Goal: Find specific page/section: Find specific page/section

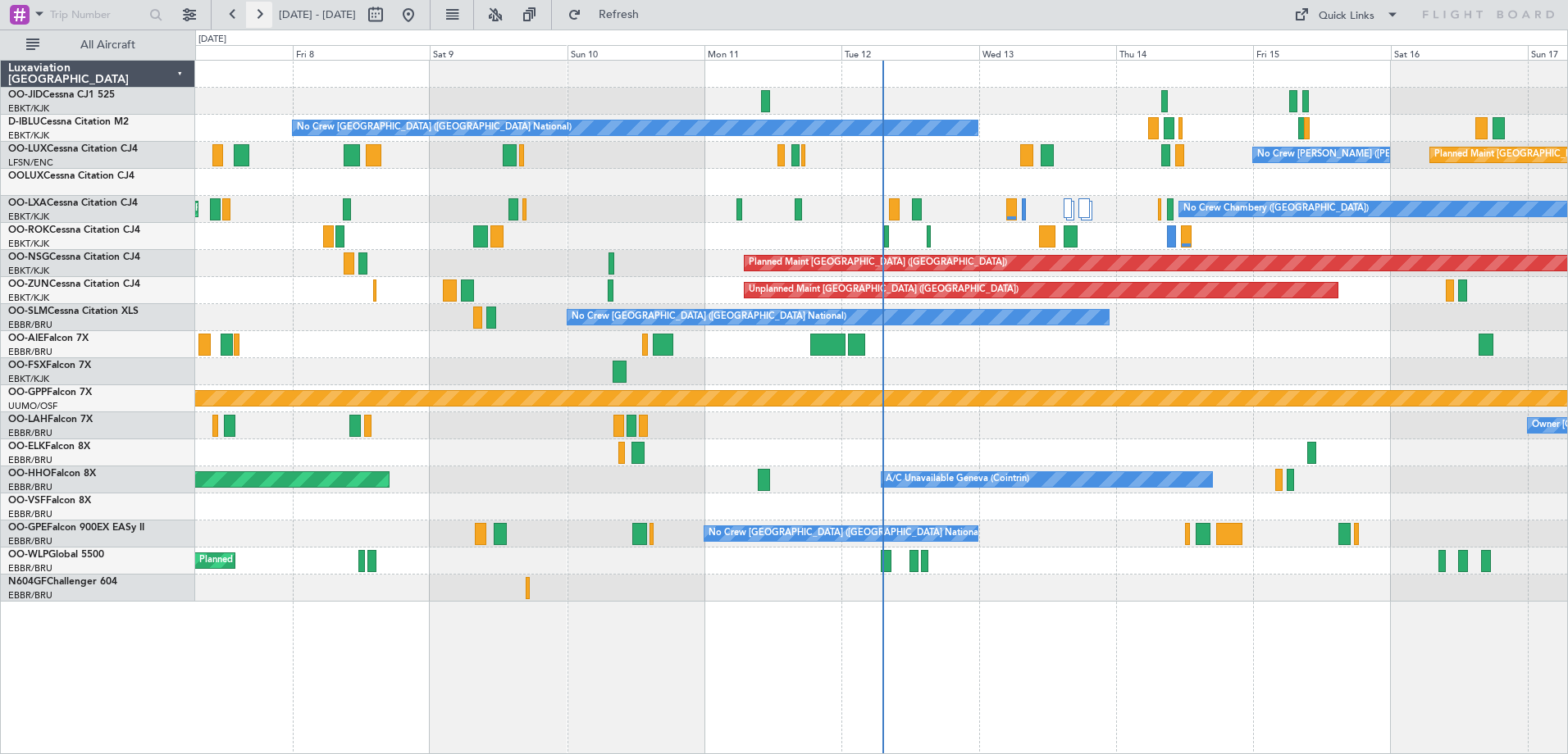
click at [266, 10] on button at bounding box center [259, 14] width 26 height 26
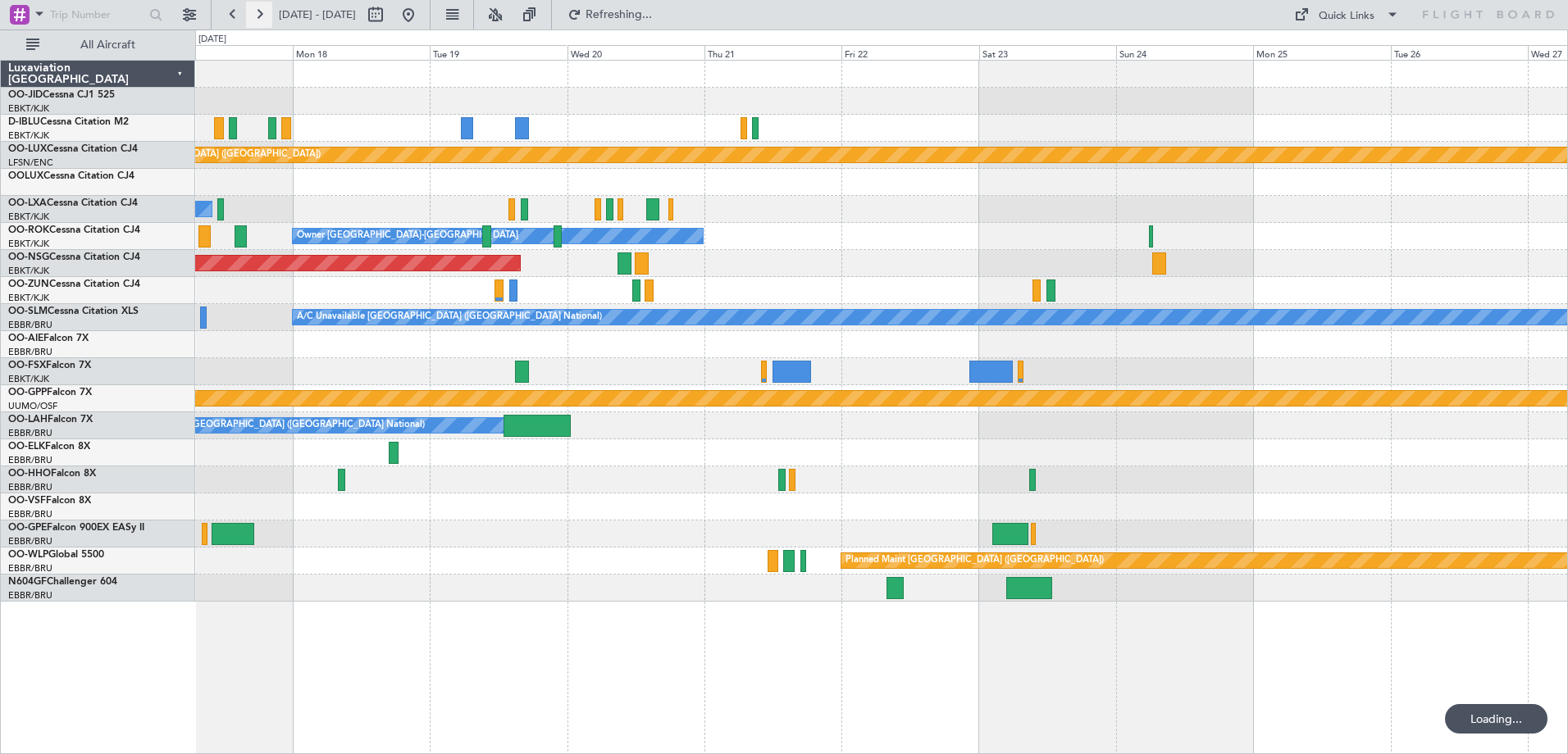
click at [266, 10] on button at bounding box center [259, 14] width 26 height 26
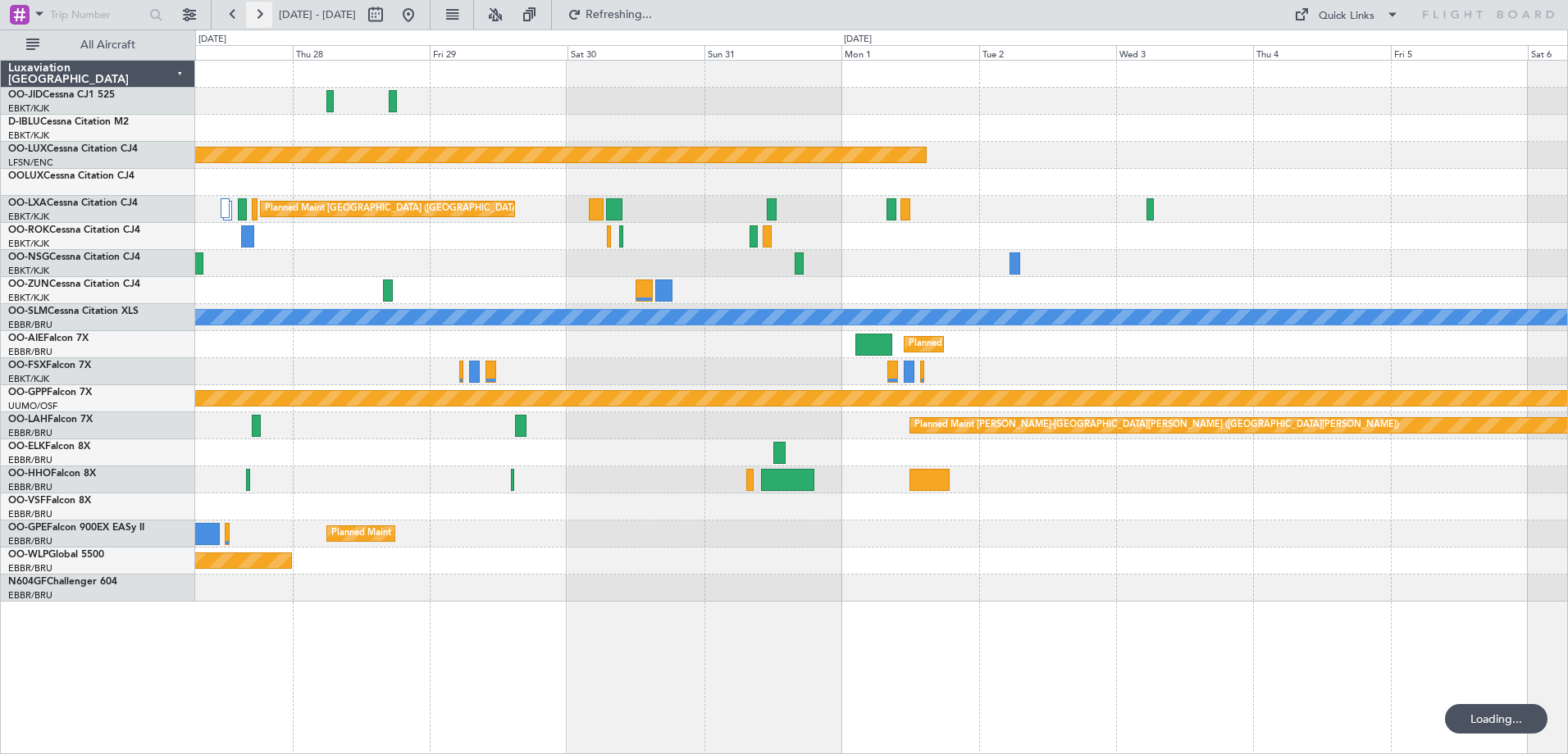
click at [266, 10] on button at bounding box center [259, 14] width 26 height 26
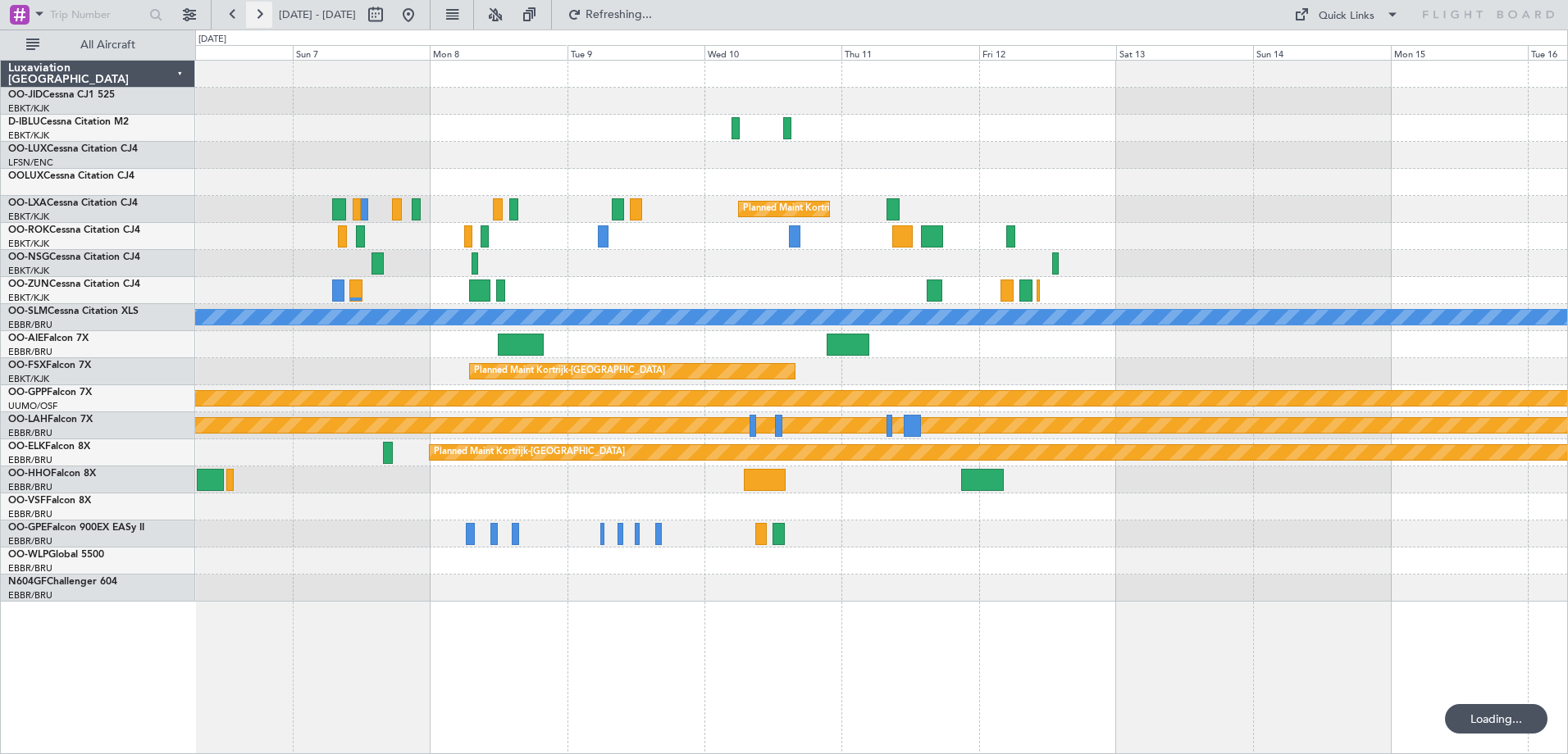
click at [266, 10] on button at bounding box center [259, 14] width 26 height 26
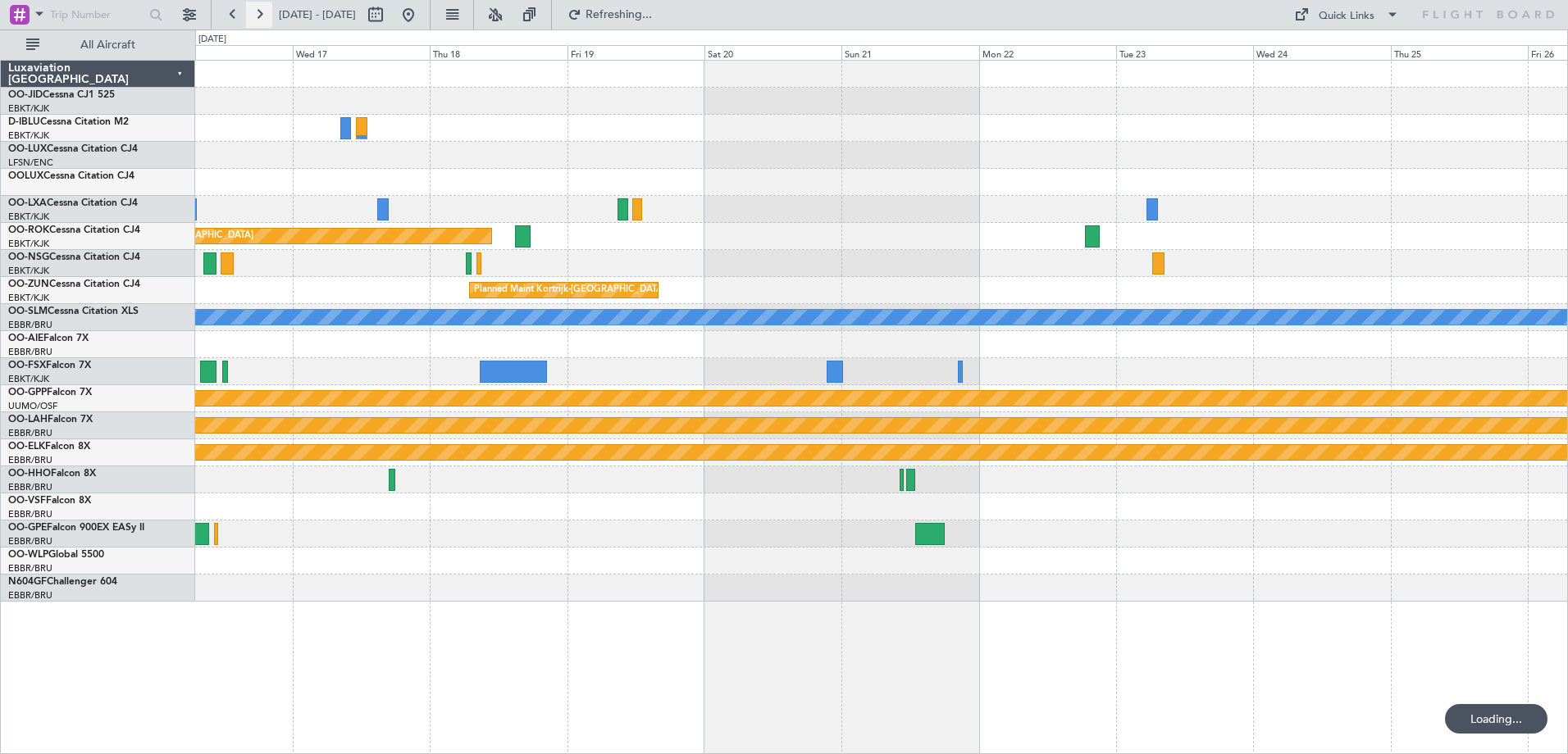
click at [266, 10] on button at bounding box center [259, 14] width 26 height 26
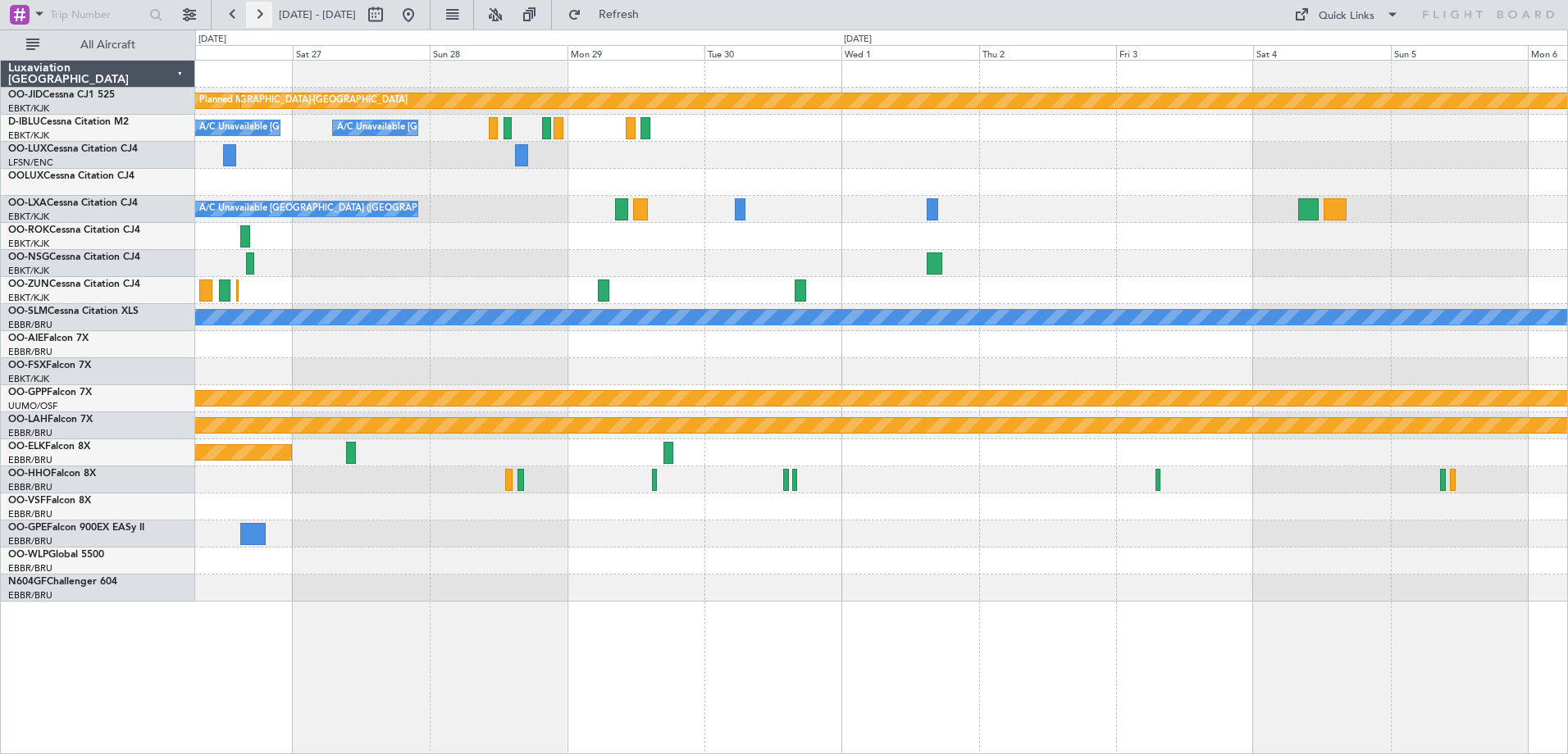
click at [267, 10] on button at bounding box center [259, 14] width 26 height 26
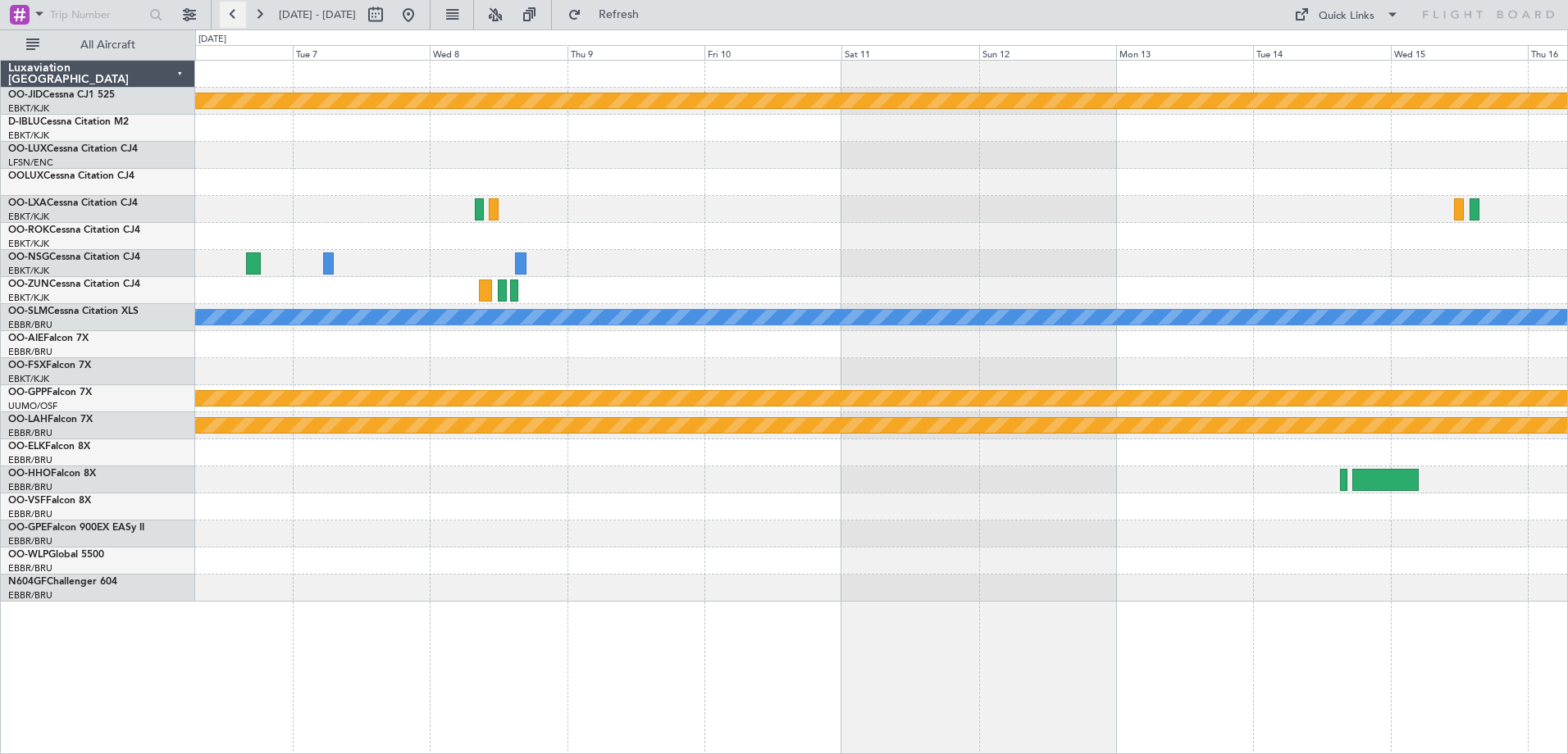
click at [223, 3] on button at bounding box center [233, 14] width 26 height 26
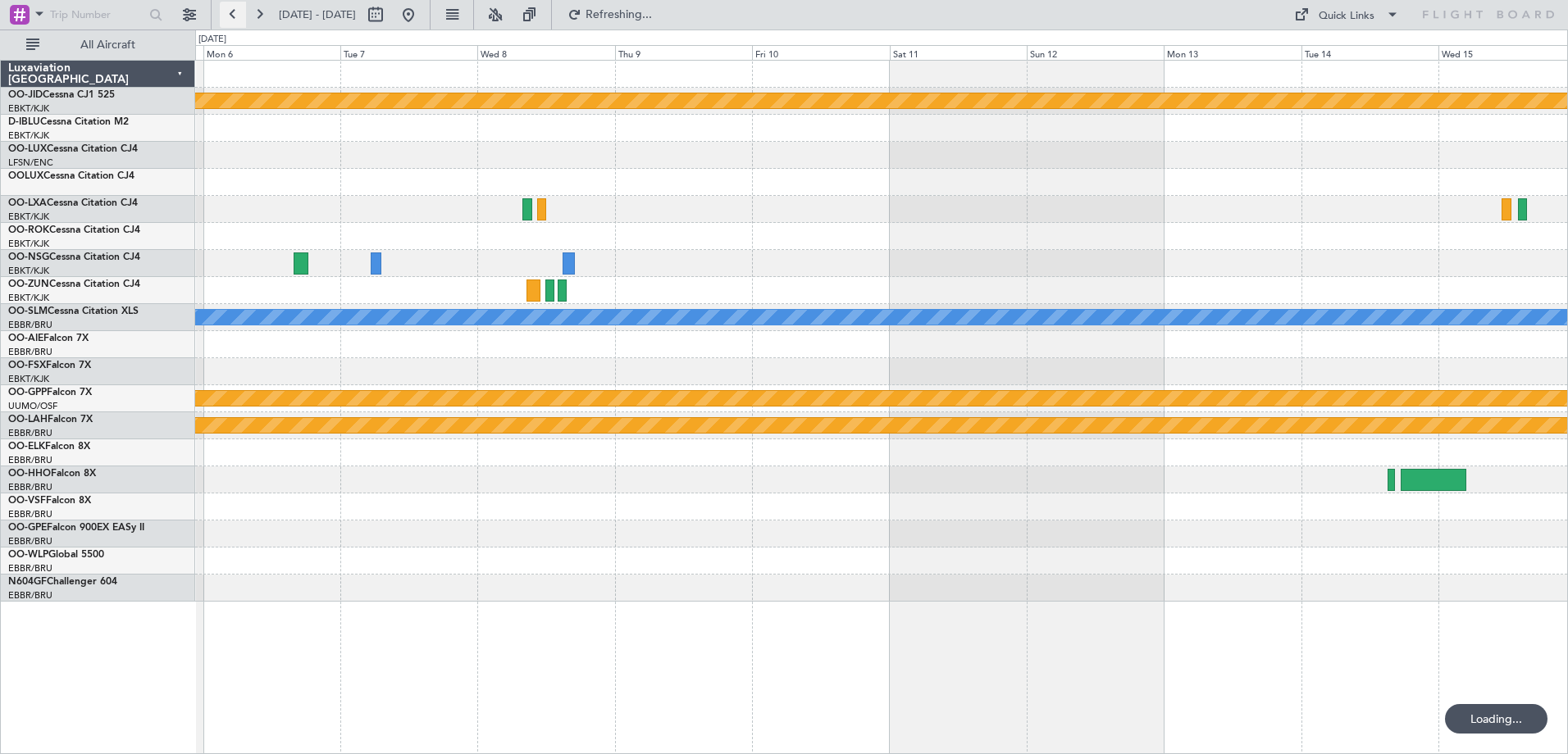
click at [223, 3] on button at bounding box center [233, 14] width 26 height 26
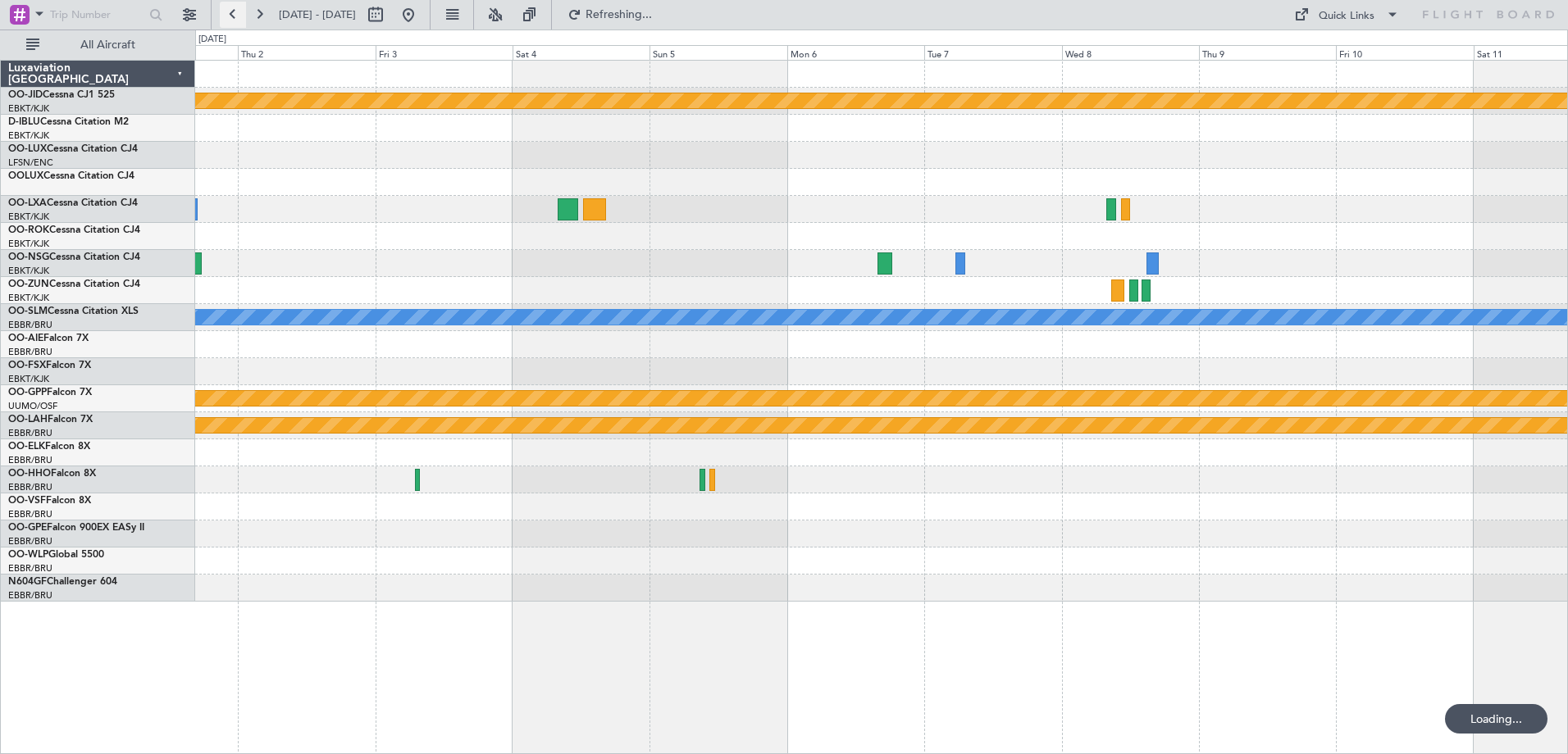
click at [223, 3] on button at bounding box center [233, 14] width 26 height 26
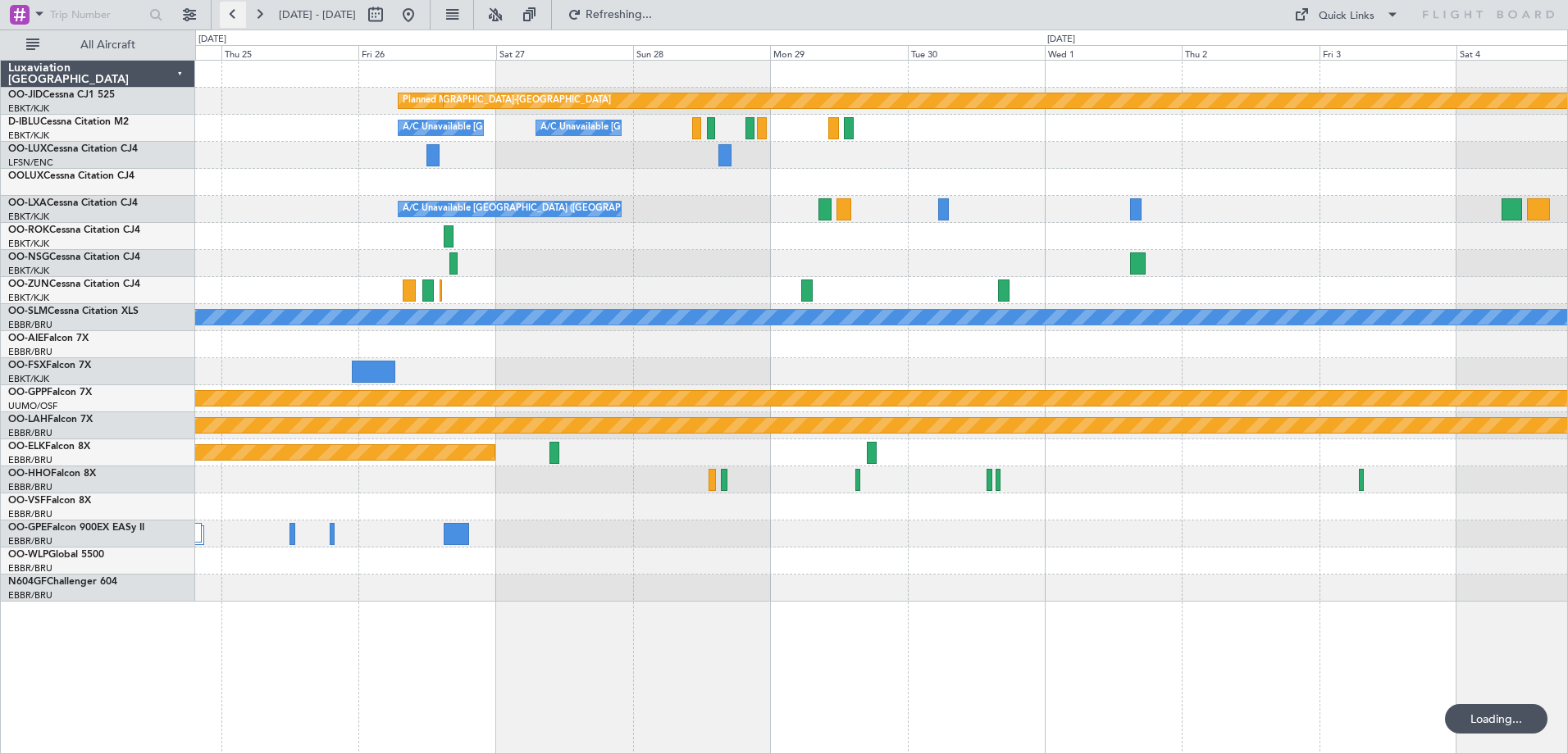
click at [223, 3] on button at bounding box center [233, 14] width 26 height 26
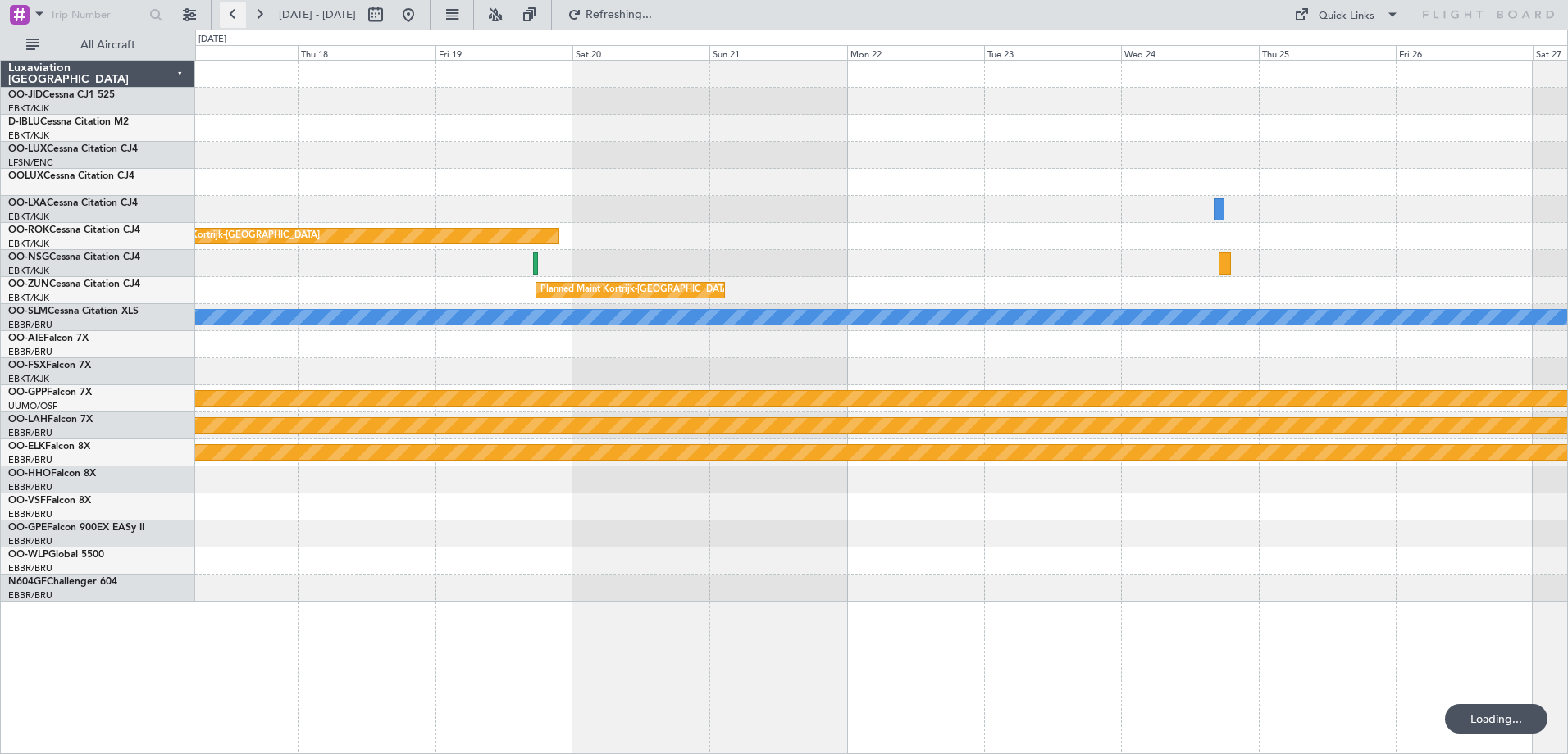
click at [223, 3] on button at bounding box center [233, 14] width 26 height 26
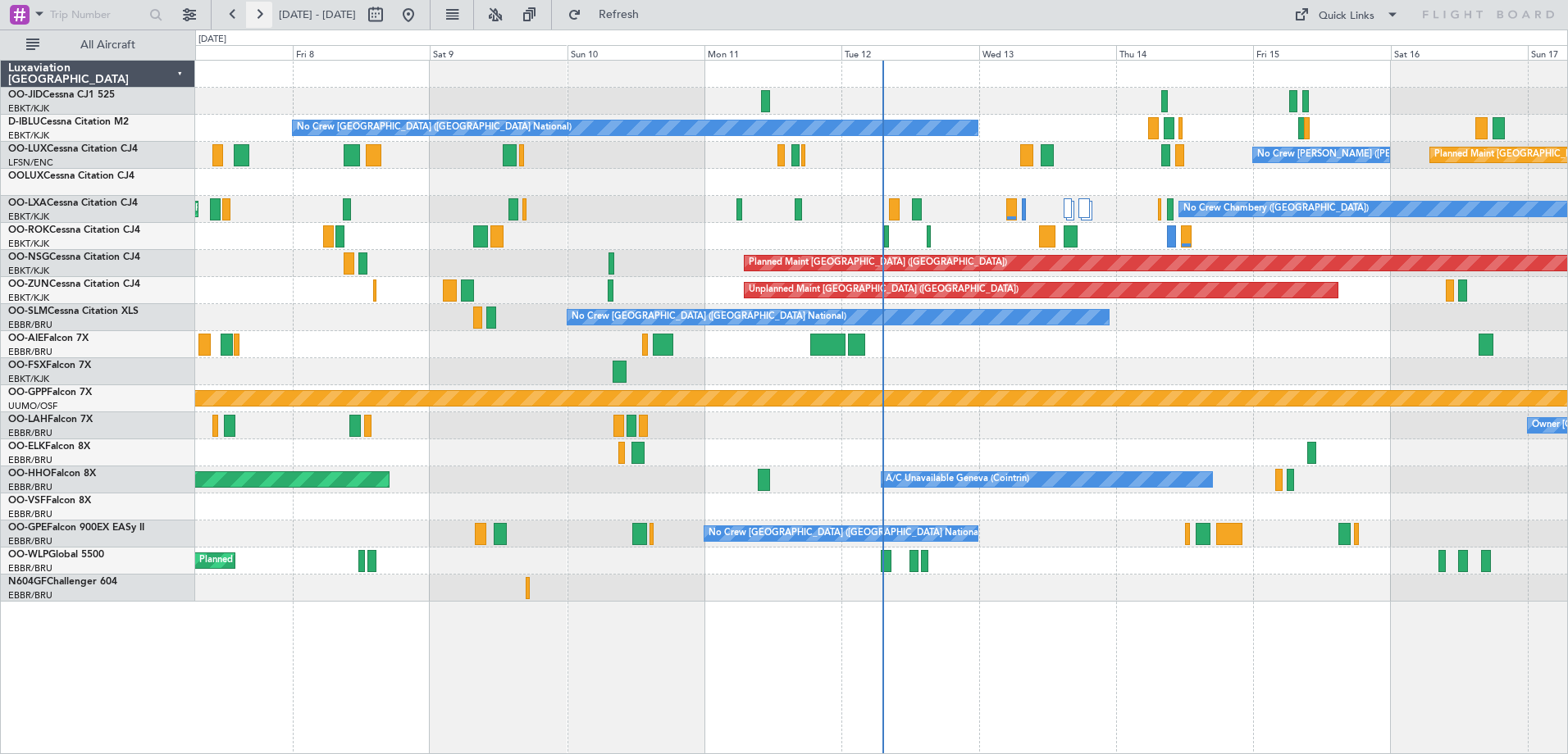
click at [260, 17] on button at bounding box center [259, 14] width 26 height 26
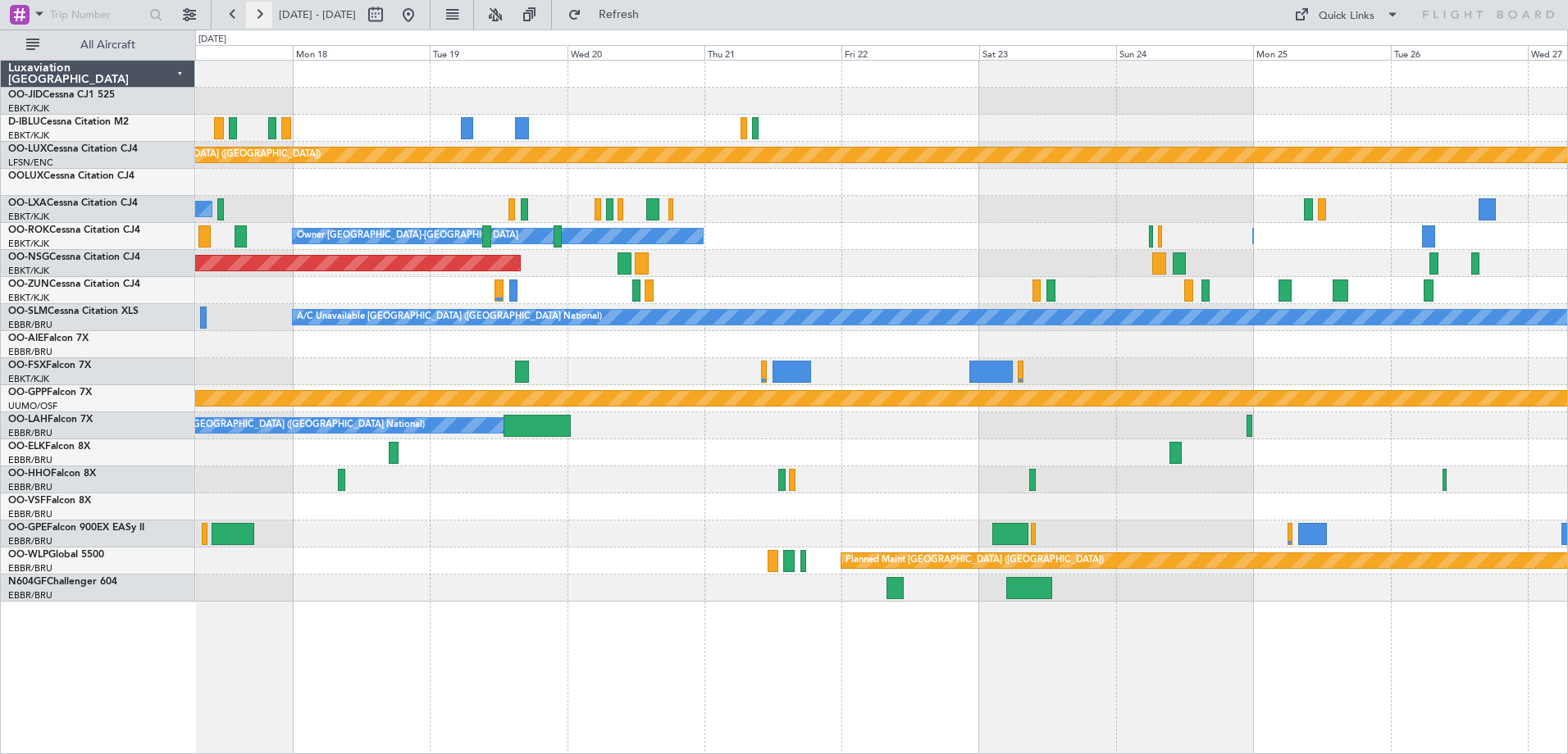
click at [258, 7] on button at bounding box center [259, 14] width 26 height 26
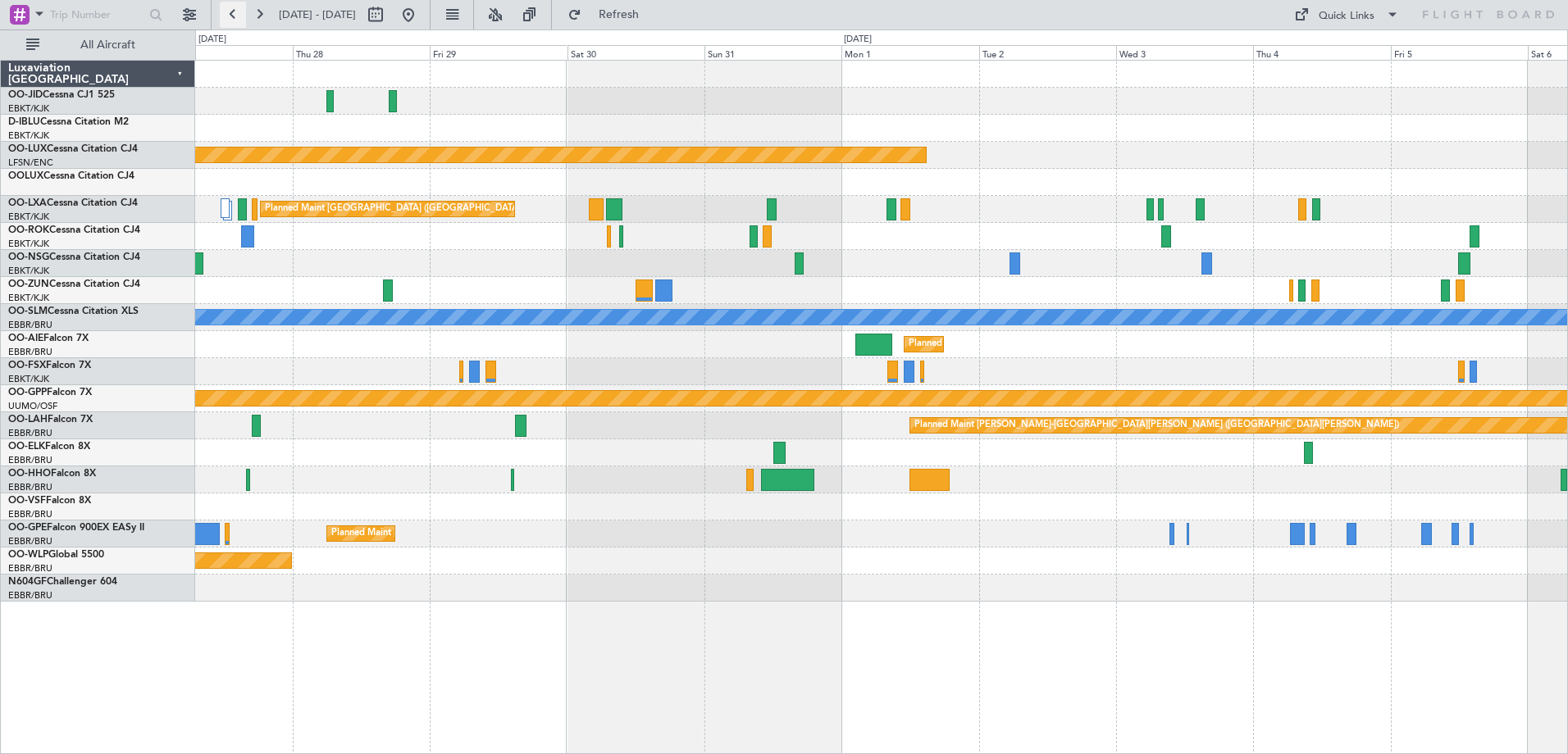
click at [233, 17] on button at bounding box center [233, 14] width 26 height 26
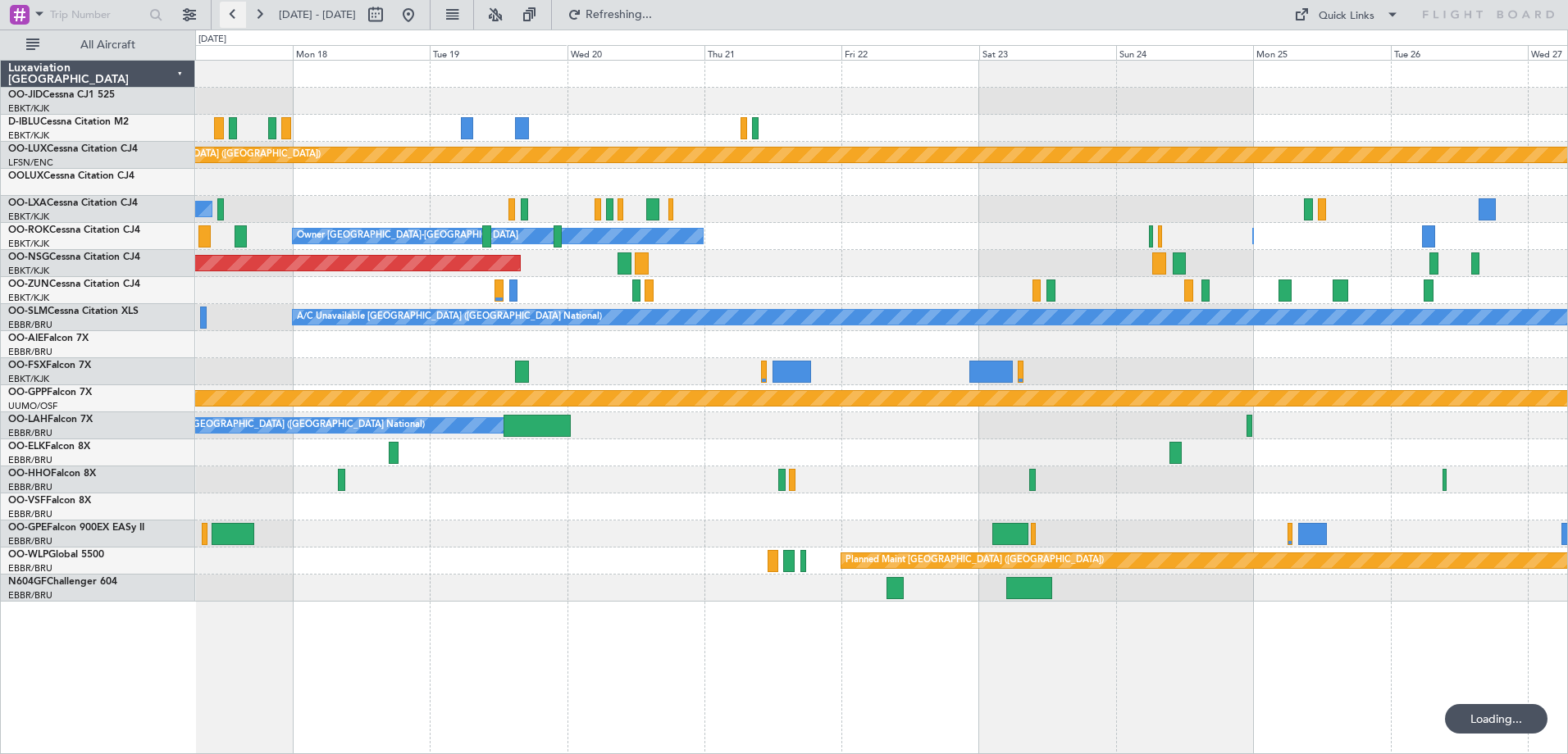
click at [233, 17] on button at bounding box center [233, 14] width 26 height 26
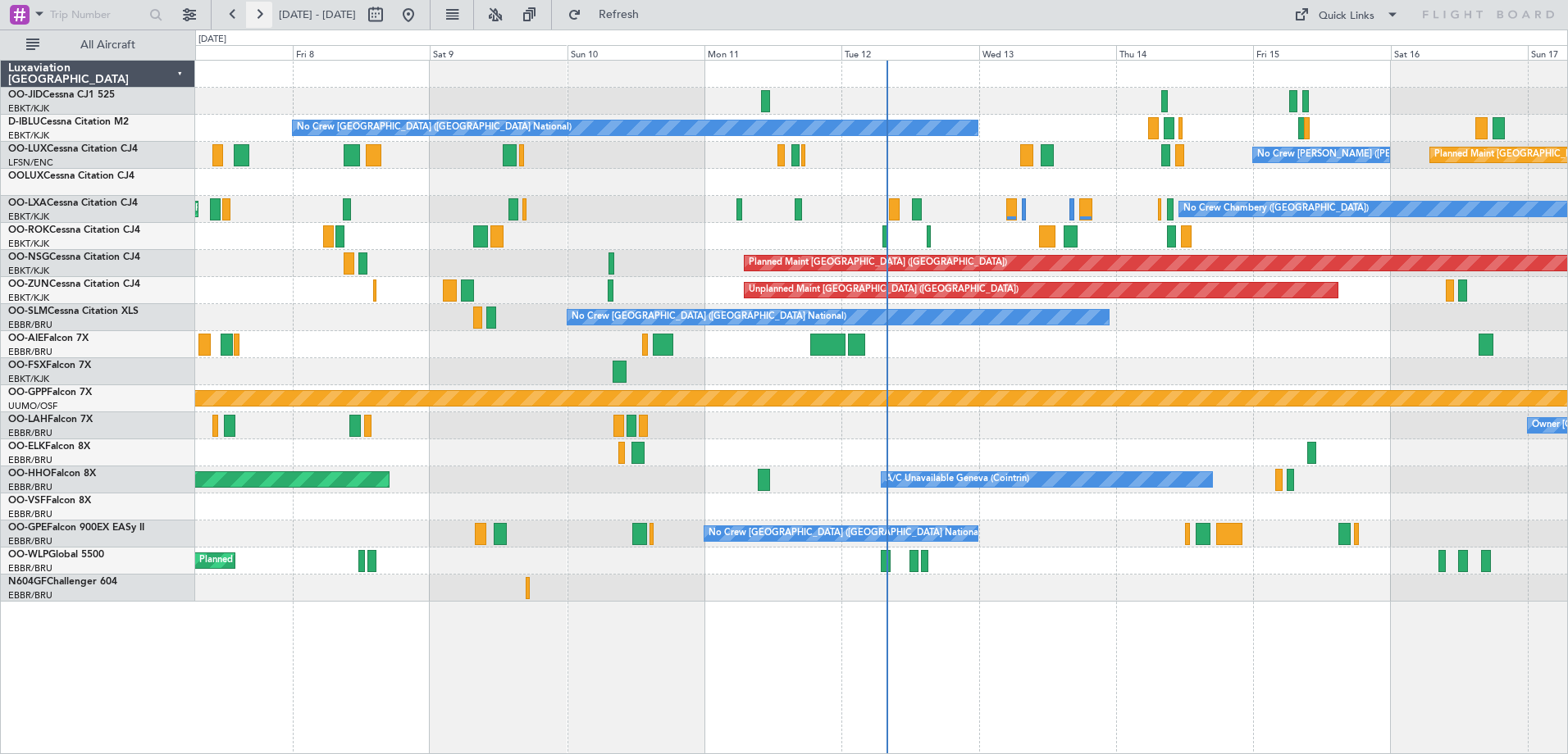
click at [261, 18] on button at bounding box center [259, 14] width 26 height 26
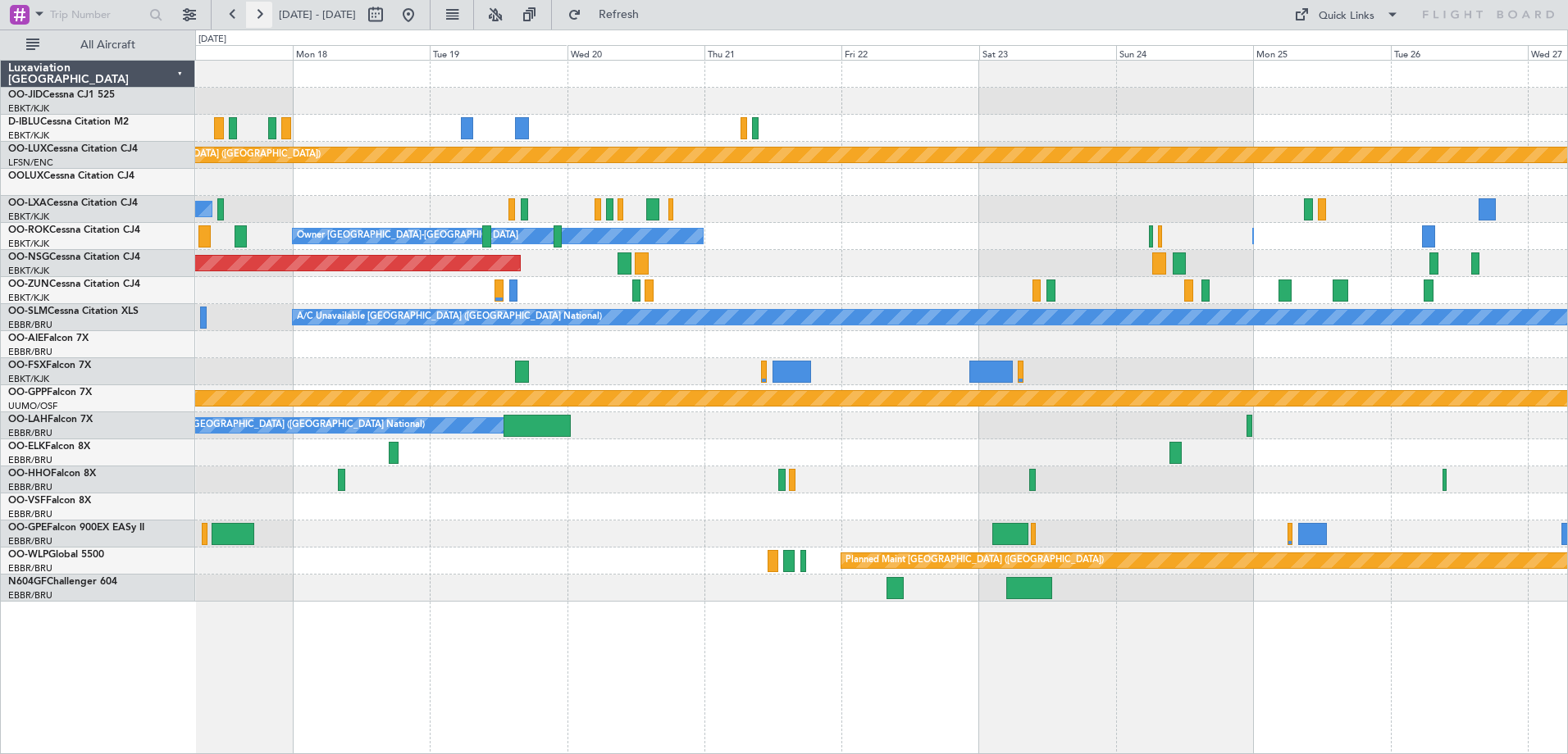
click at [261, 18] on button at bounding box center [259, 14] width 26 height 26
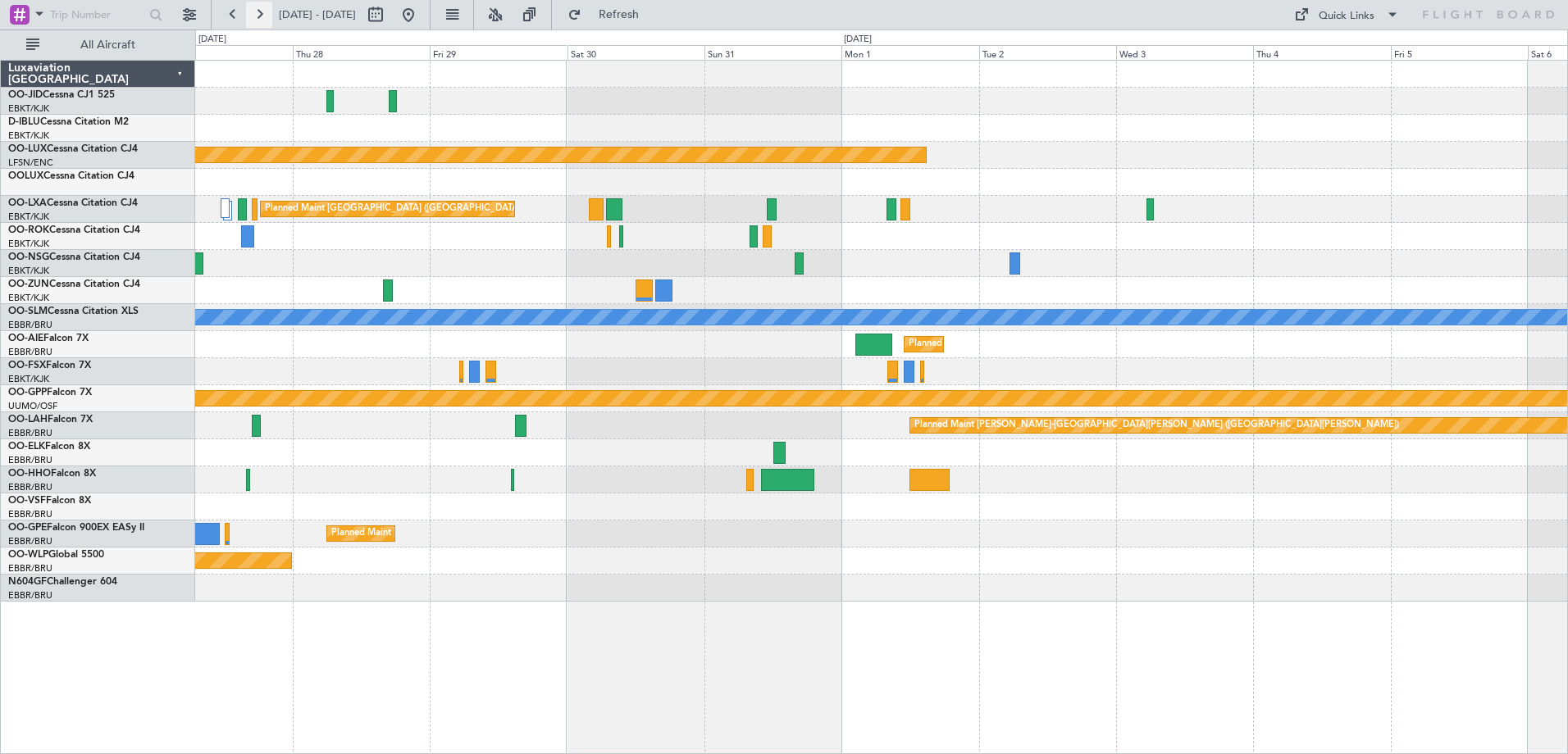
click at [261, 18] on button at bounding box center [259, 14] width 26 height 26
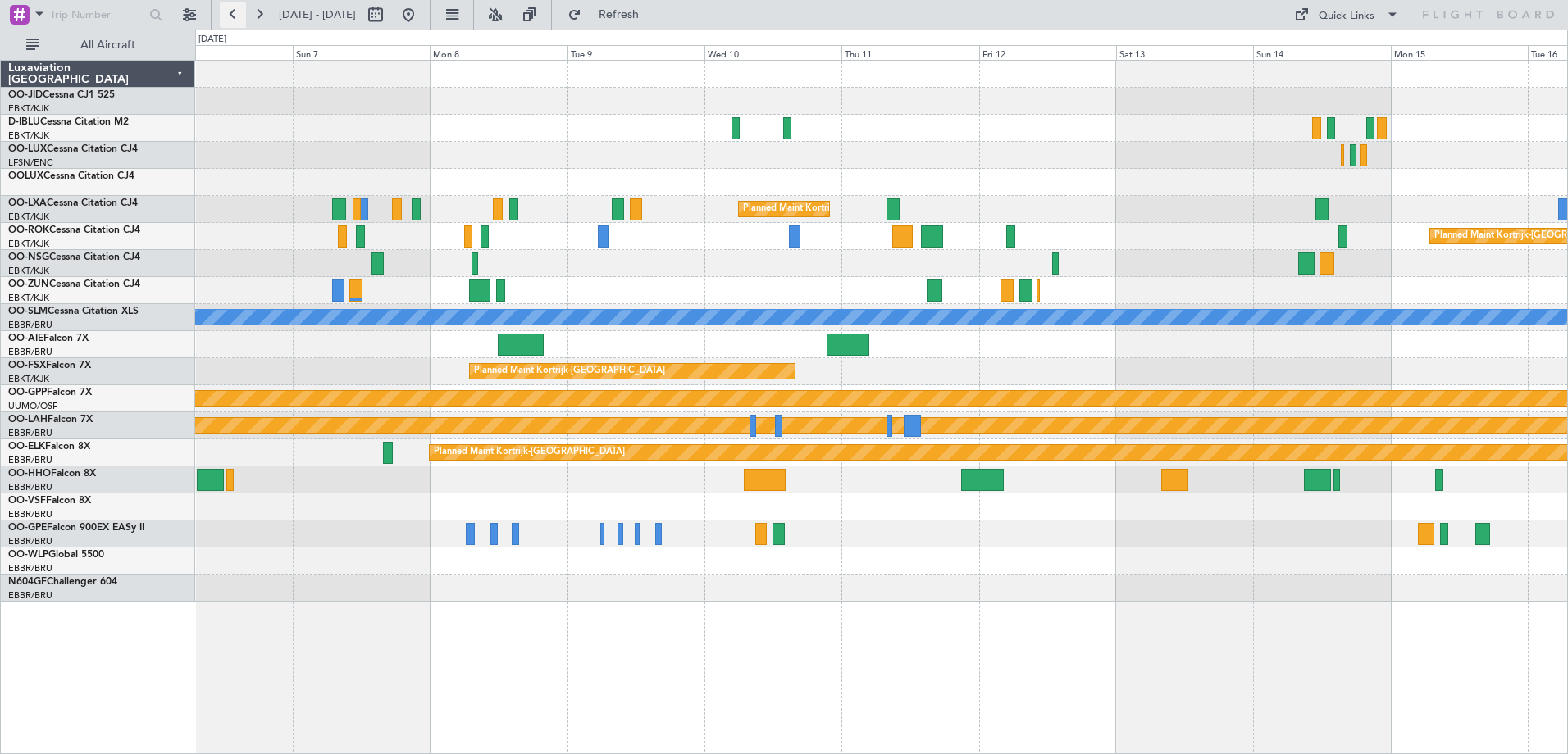
click at [222, 16] on button at bounding box center [233, 14] width 26 height 26
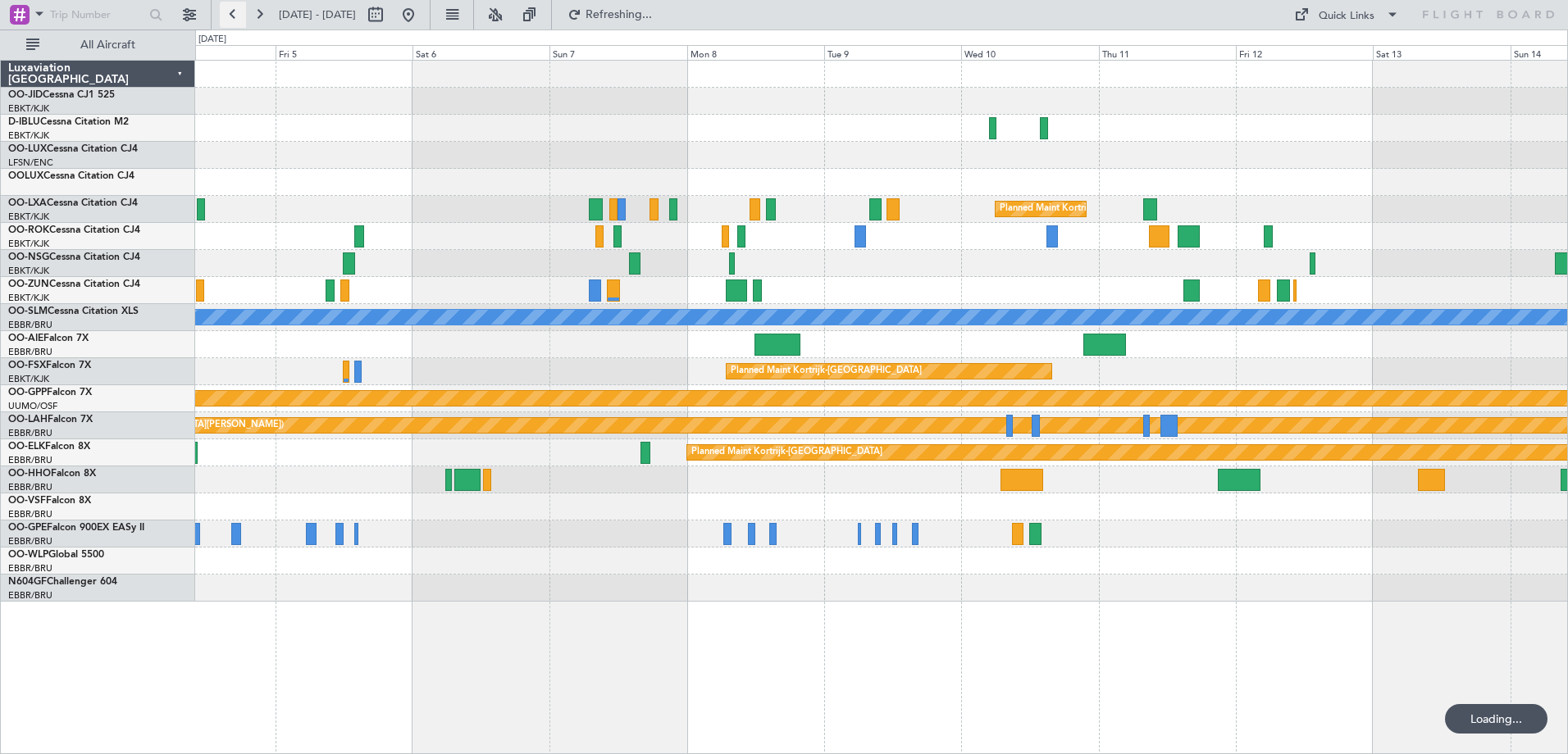
click at [222, 16] on button at bounding box center [233, 14] width 26 height 26
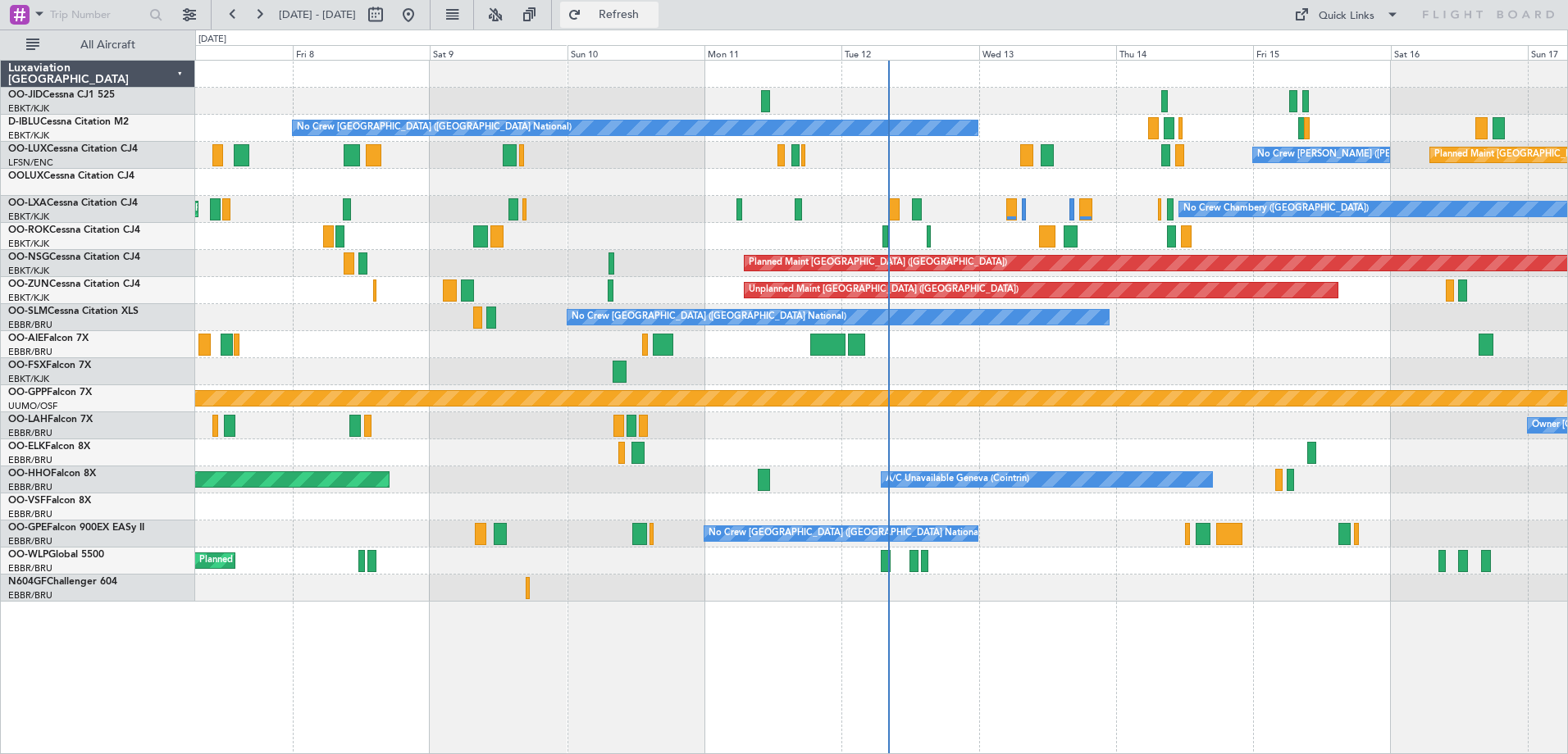
click at [654, 18] on span "Refresh" at bounding box center [619, 15] width 69 height 12
click at [251, 16] on button at bounding box center [259, 14] width 26 height 26
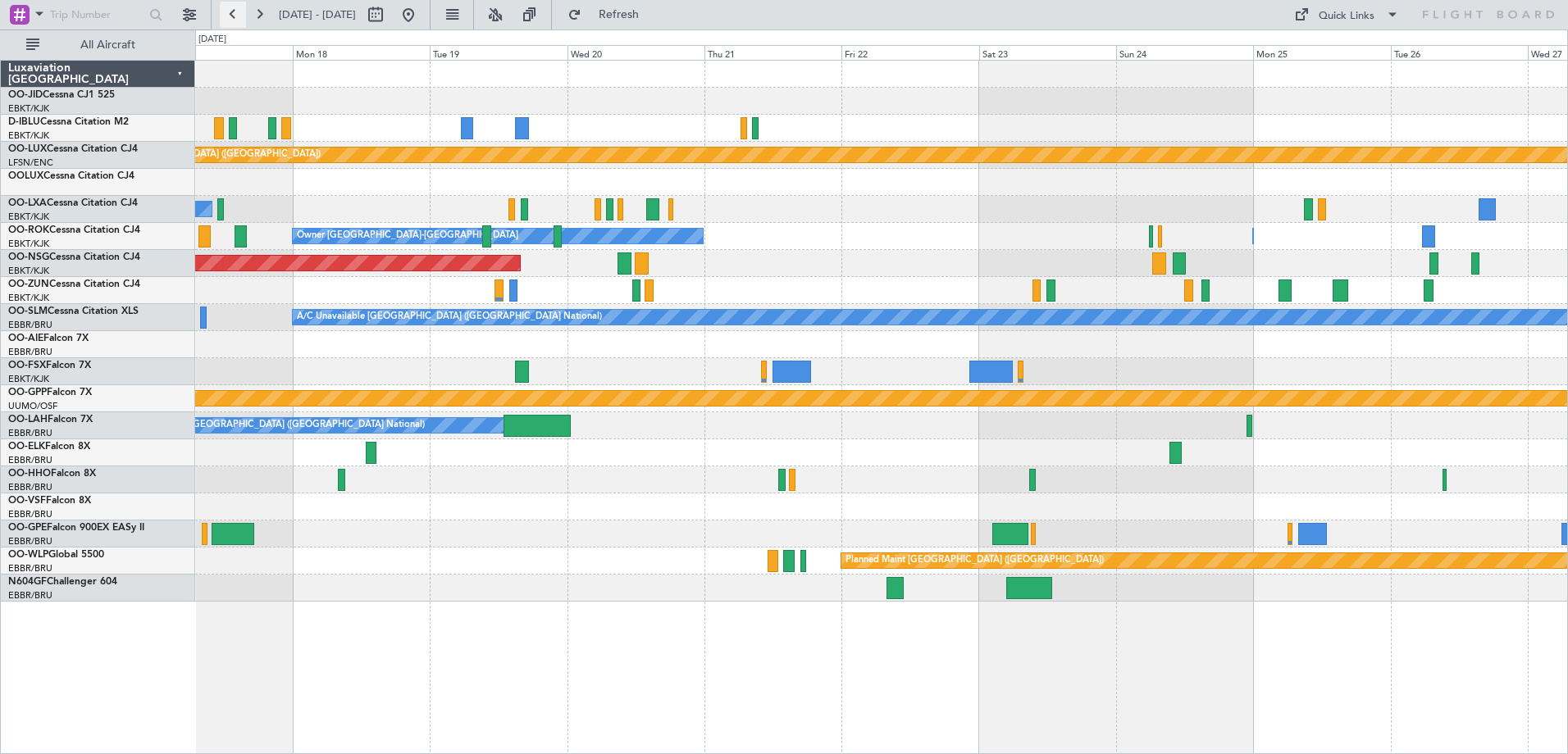
click at [237, 7] on button at bounding box center [233, 14] width 26 height 26
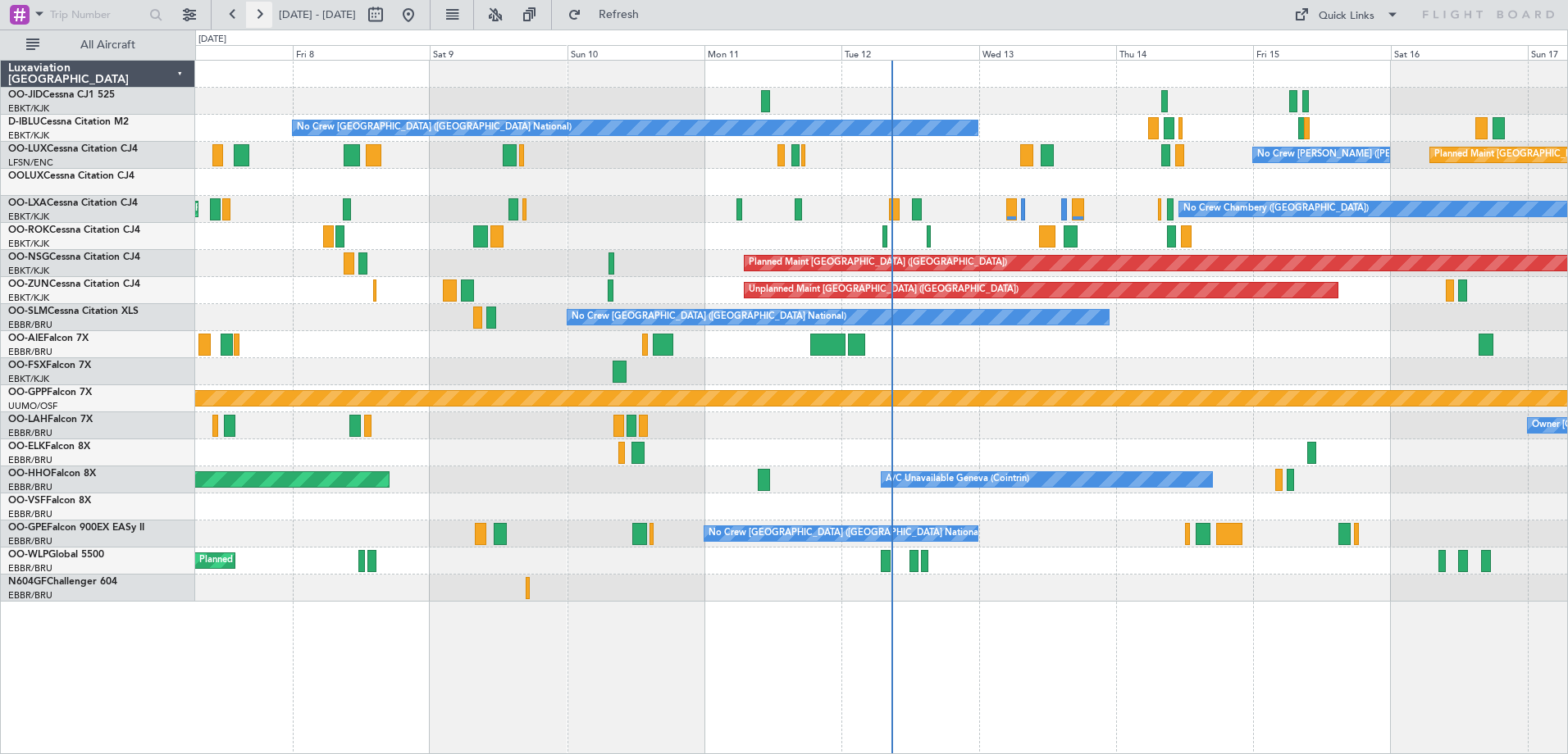
click at [265, 7] on button at bounding box center [259, 14] width 26 height 26
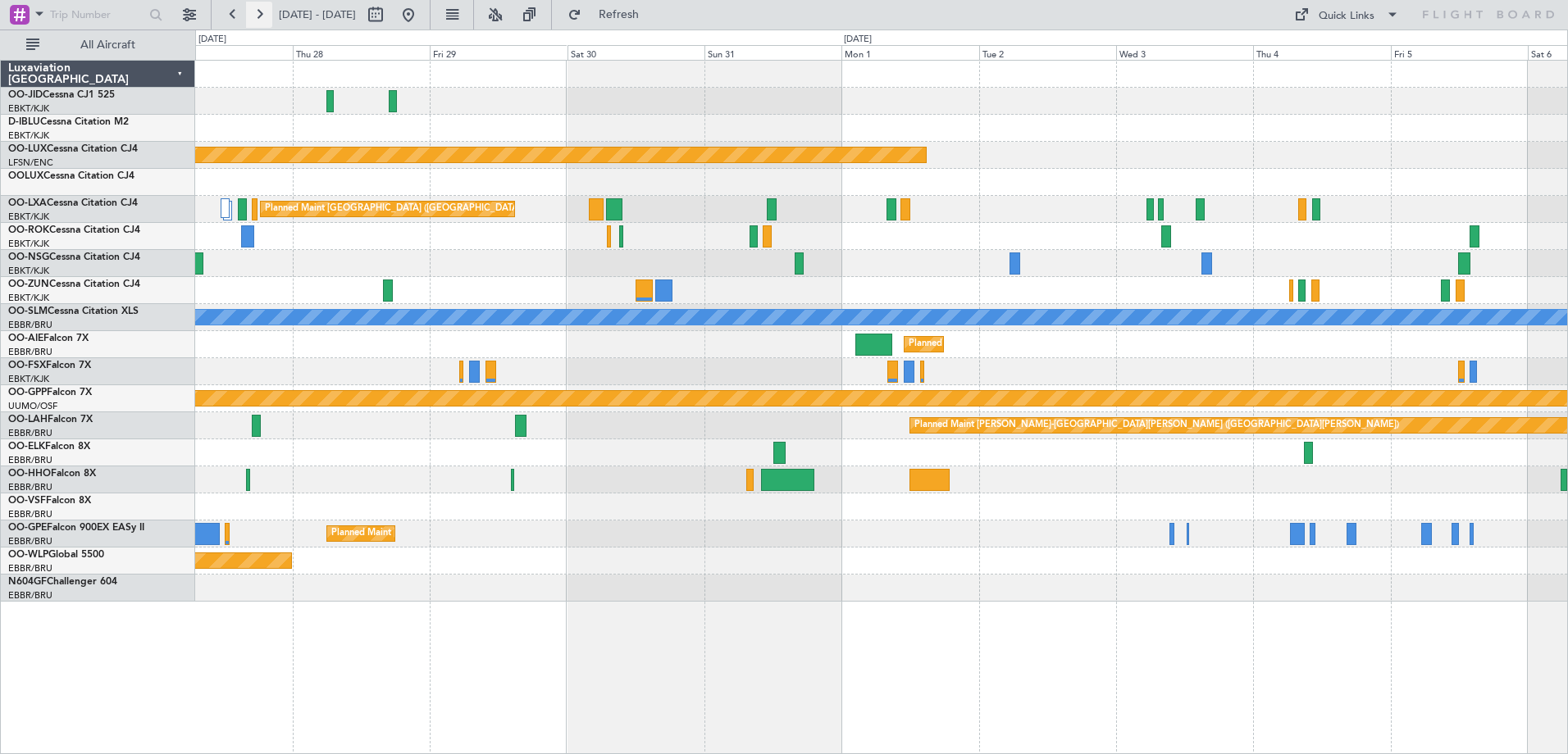
click at [265, 7] on button at bounding box center [259, 14] width 26 height 26
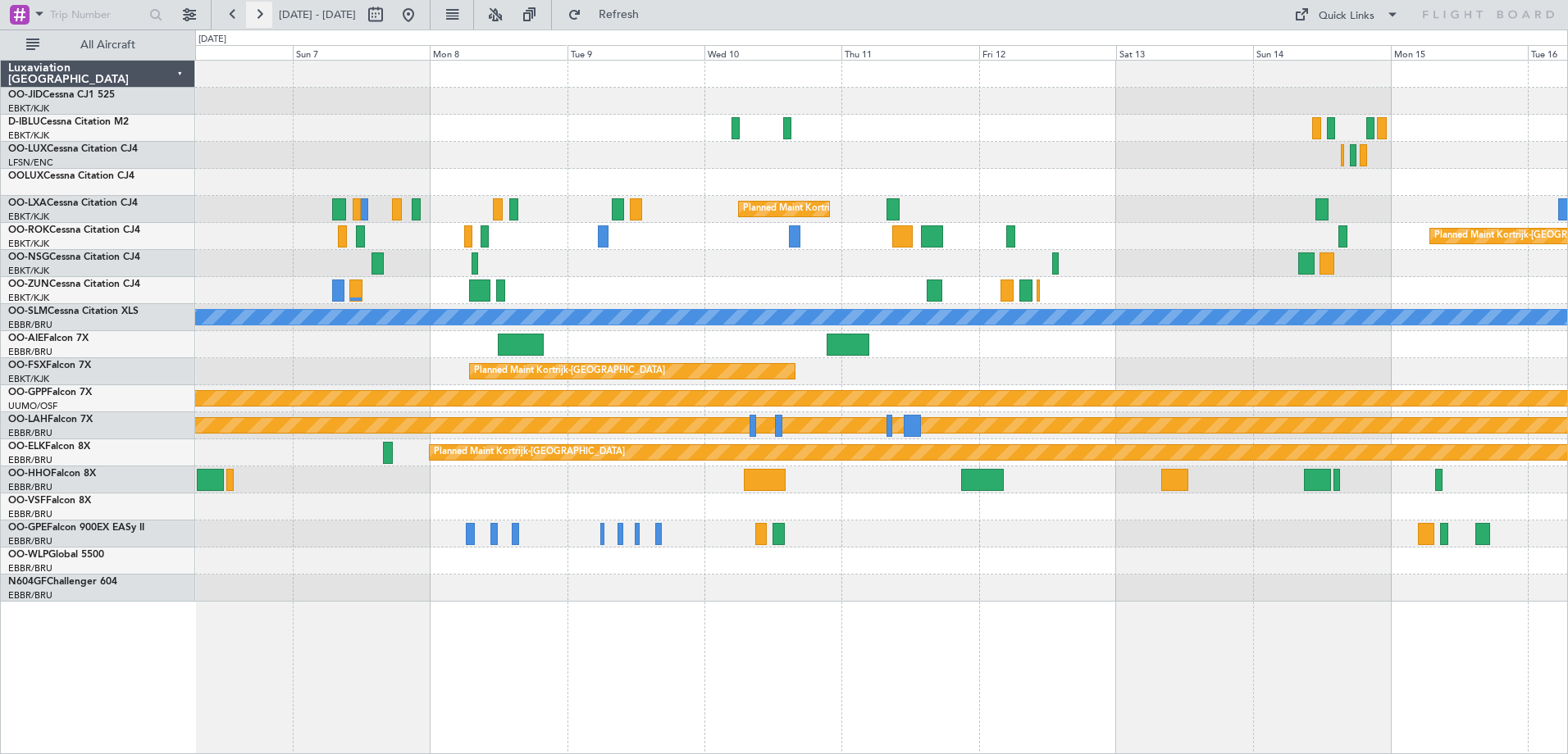
click at [271, 11] on div "[DATE] - [DATE]" at bounding box center [321, 14] width 202 height 26
click at [271, 11] on button at bounding box center [259, 14] width 26 height 26
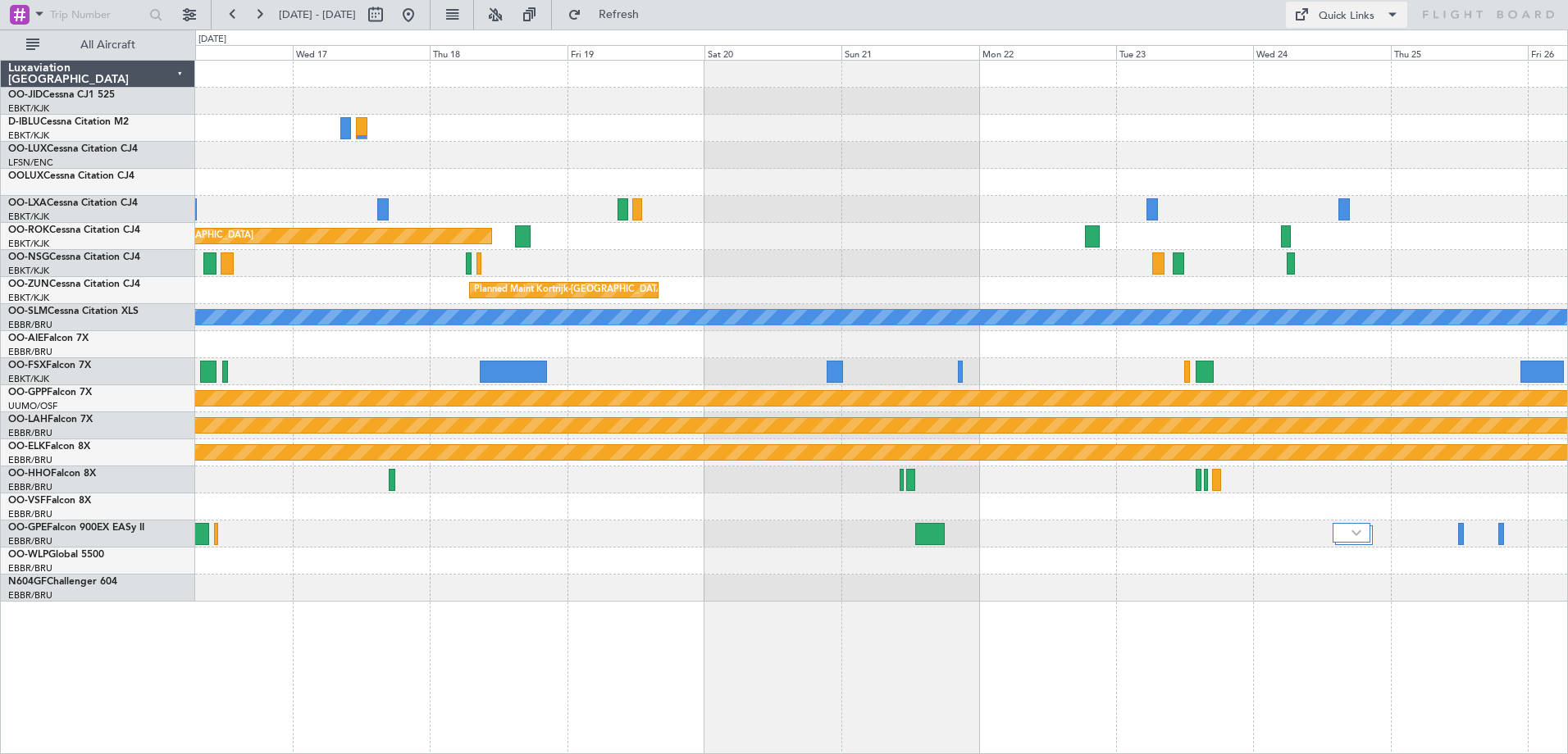
click at [1344, 13] on div "Quick Links" at bounding box center [1346, 17] width 56 height 17
click at [1348, 44] on button "Trip Builder" at bounding box center [1347, 54] width 123 height 39
click at [232, 8] on button at bounding box center [233, 14] width 26 height 26
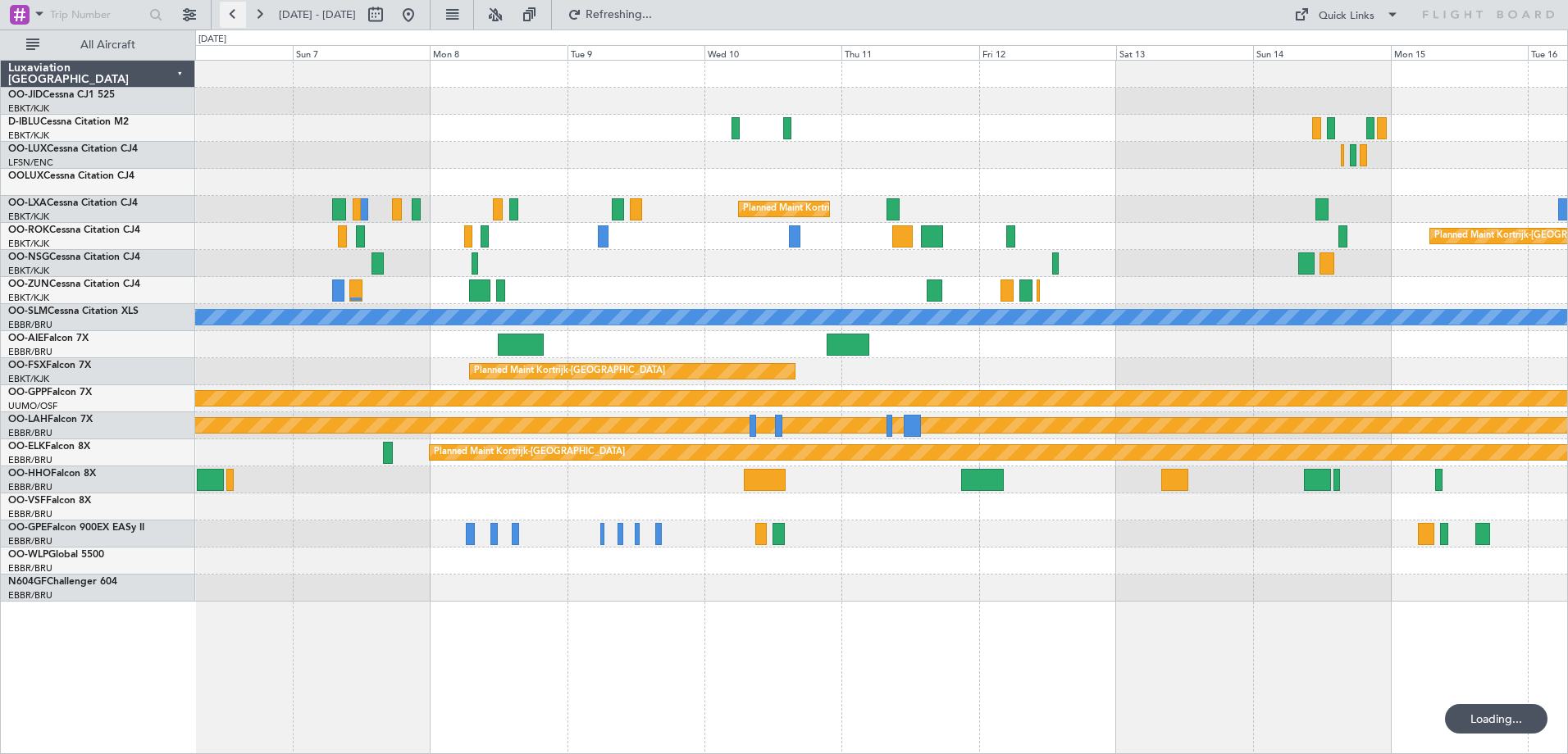
click at [232, 8] on button at bounding box center [233, 14] width 26 height 26
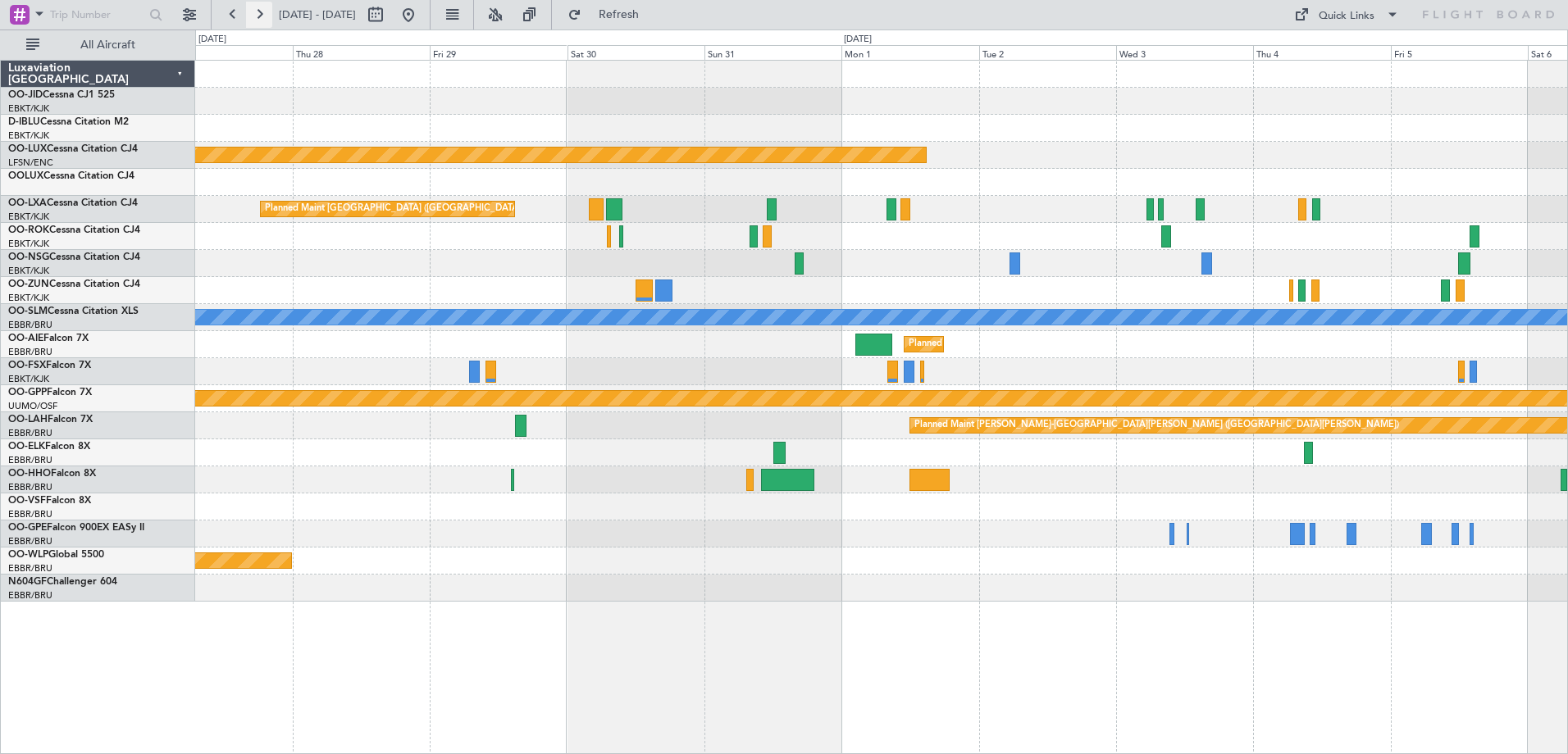
click at [261, 9] on button at bounding box center [259, 14] width 26 height 26
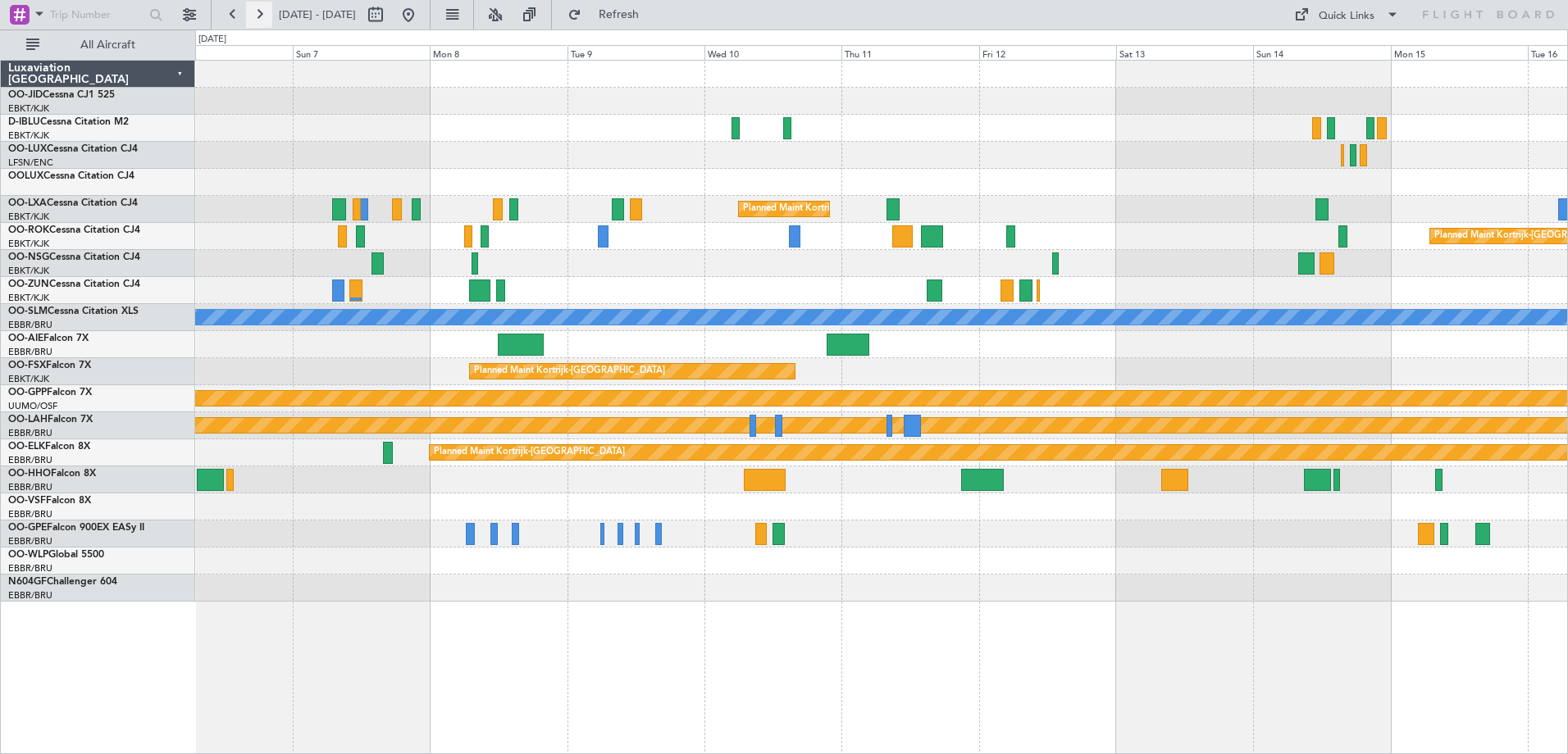
click at [271, 15] on button at bounding box center [259, 14] width 26 height 26
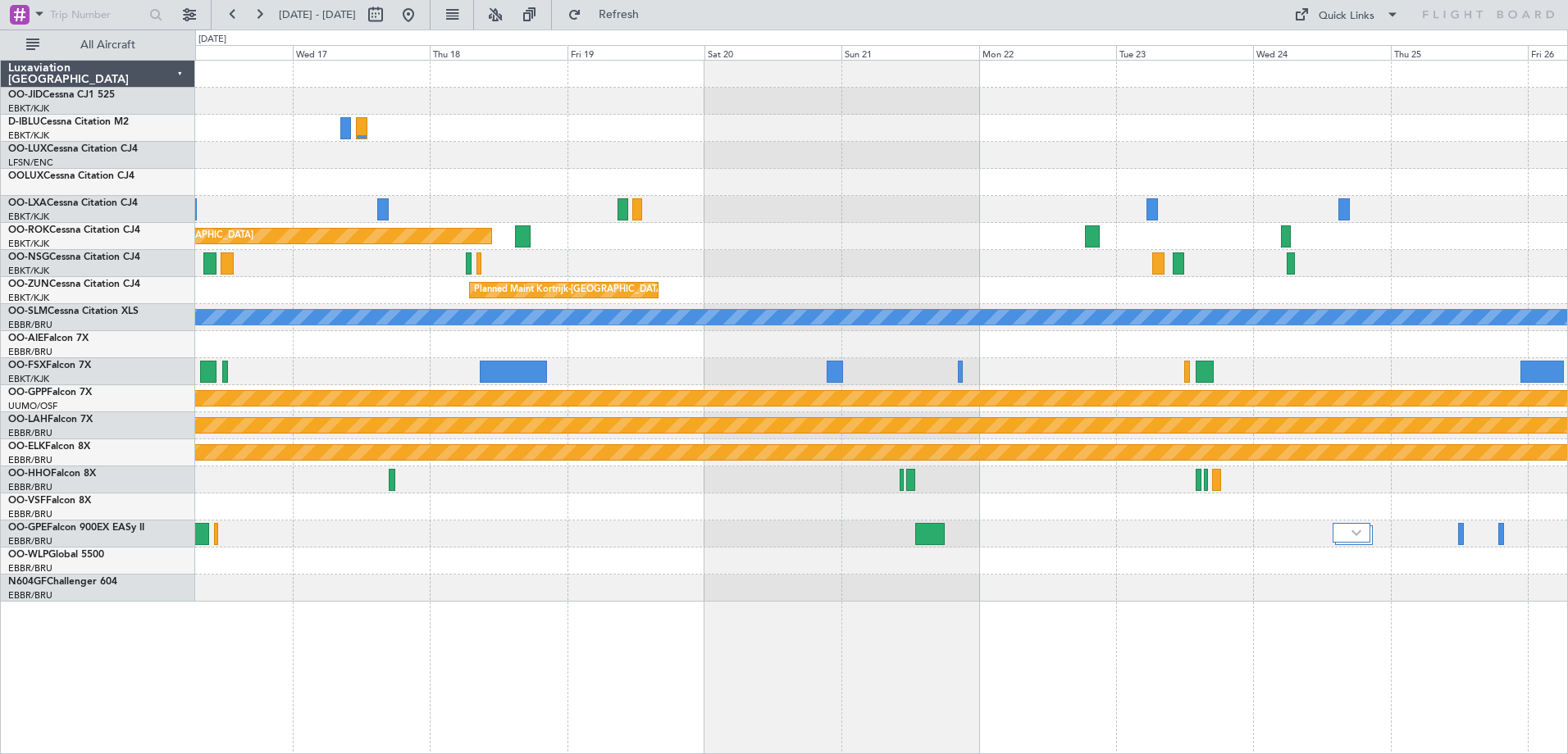
click at [232, 28] on fb-range-datepicker "[DATE] - [DATE]" at bounding box center [321, 14] width 220 height 29
click at [232, 18] on button at bounding box center [233, 14] width 26 height 26
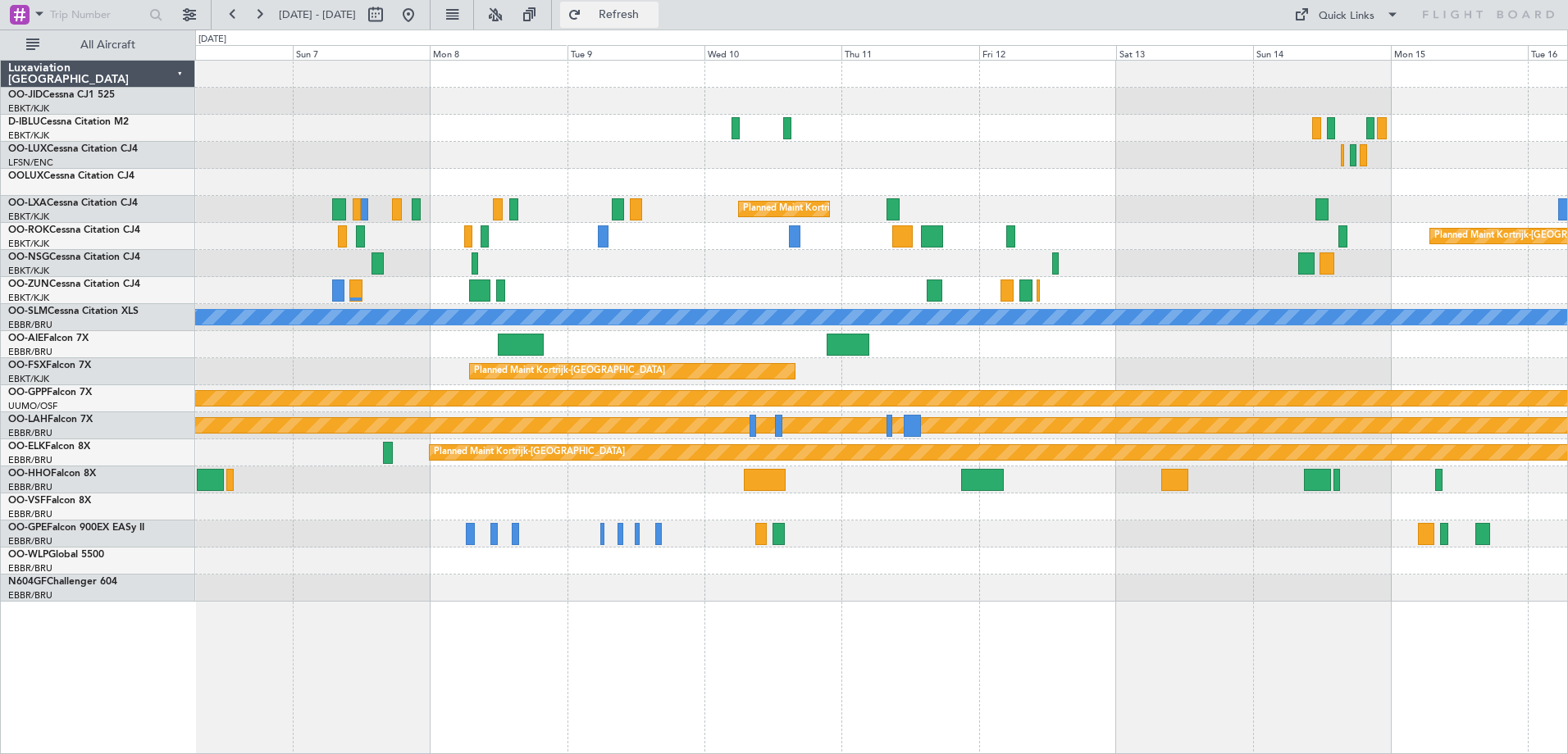
click at [647, 20] on span "Refresh" at bounding box center [619, 15] width 69 height 12
click at [1334, 11] on div "Quick Links" at bounding box center [1346, 17] width 56 height 17
click at [1327, 54] on button "Trip Builder" at bounding box center [1347, 54] width 123 height 39
click at [1361, 18] on div "Quick Links" at bounding box center [1346, 17] width 56 height 17
click at [1341, 63] on button "Trip Builder" at bounding box center [1347, 54] width 123 height 39
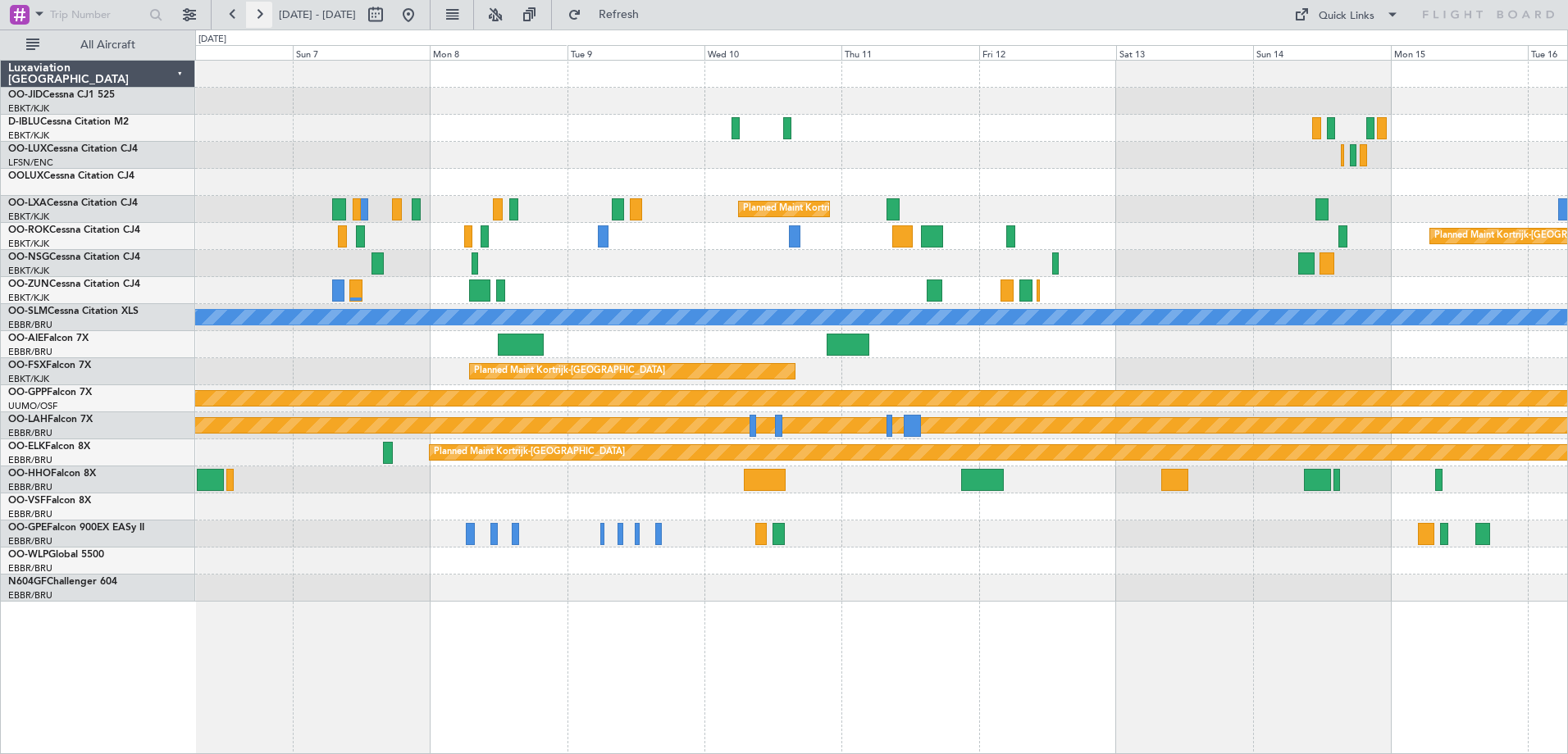
click at [257, 2] on button at bounding box center [259, 14] width 26 height 26
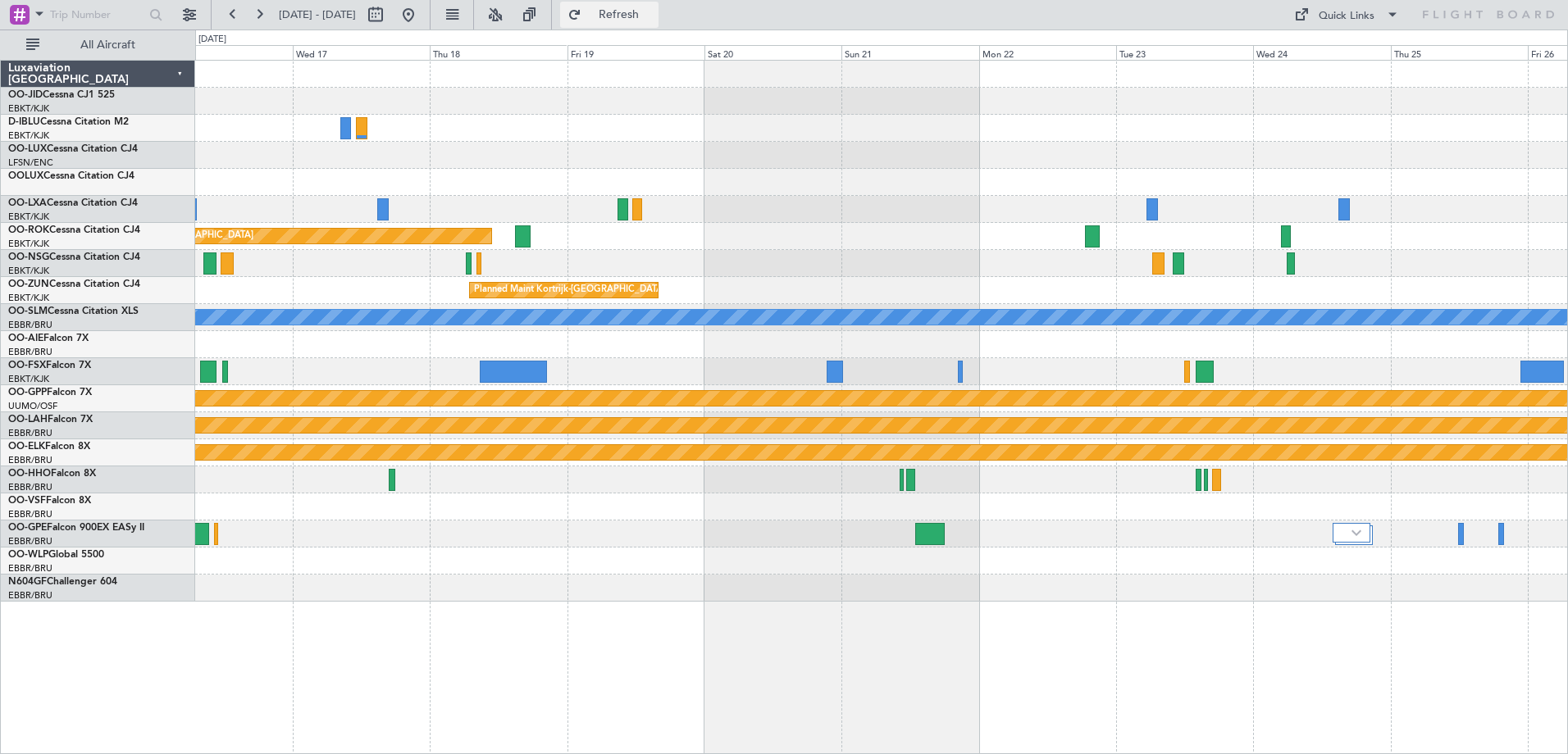
click at [619, 17] on button "Refresh" at bounding box center [609, 14] width 99 height 26
click at [229, 7] on button at bounding box center [233, 14] width 26 height 26
